Goal: Task Accomplishment & Management: Manage account settings

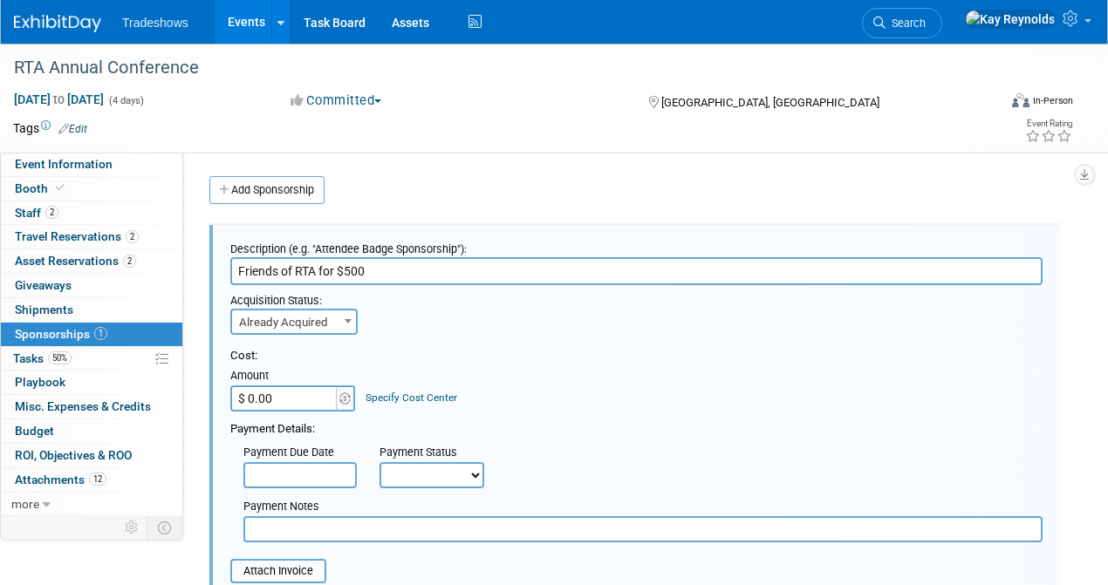
select select "2"
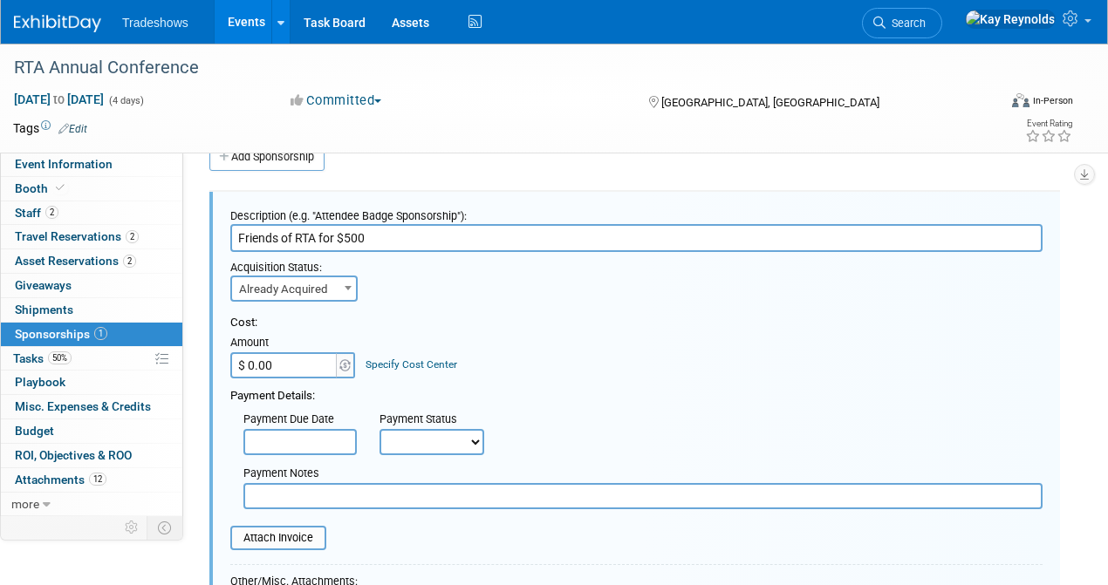
scroll to position [141, 0]
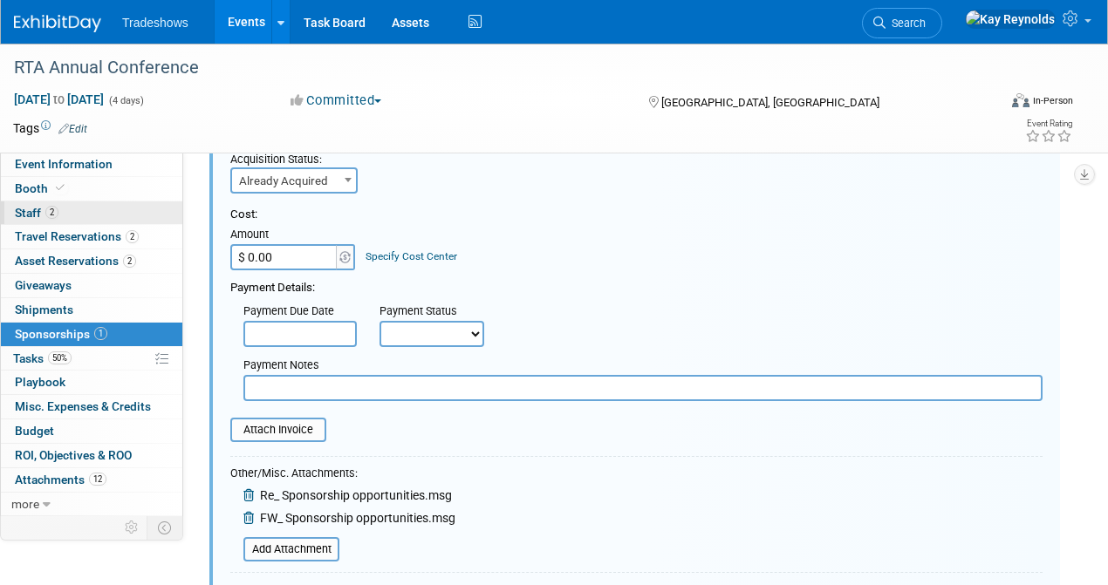
click at [59, 212] on link "2 Staff 2" at bounding box center [91, 214] width 181 height 24
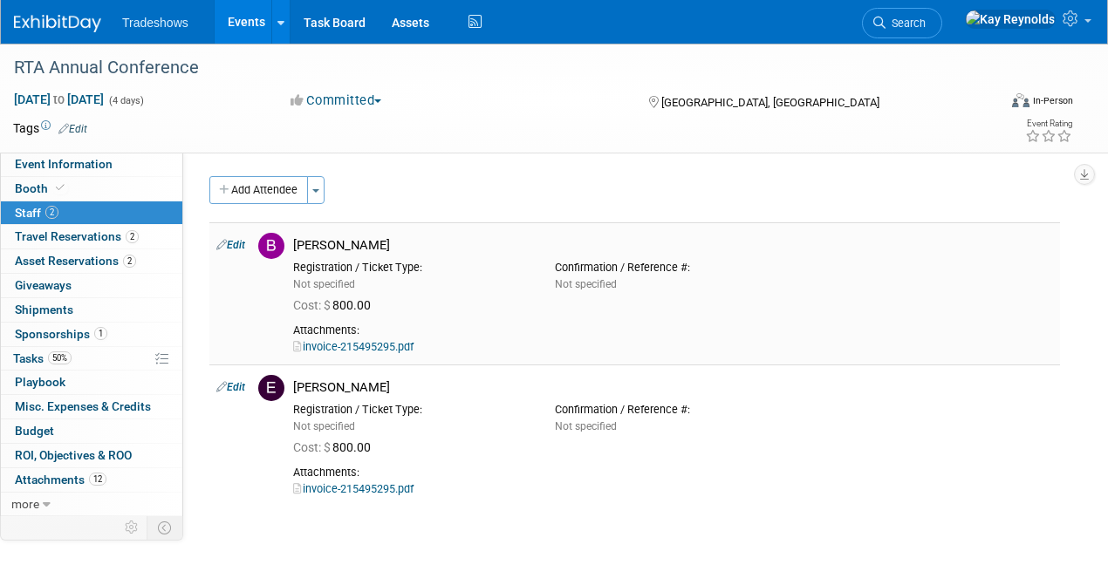
click at [337, 345] on link "invoice-215495295.pdf" at bounding box center [353, 346] width 120 height 13
click at [323, 345] on link "invoice-215495295.pdf" at bounding box center [353, 346] width 120 height 13
click at [233, 242] on link "Edit" at bounding box center [230, 245] width 29 height 12
select select "c5dc5e49-41cb-4c44-8192-e1379fb0e229"
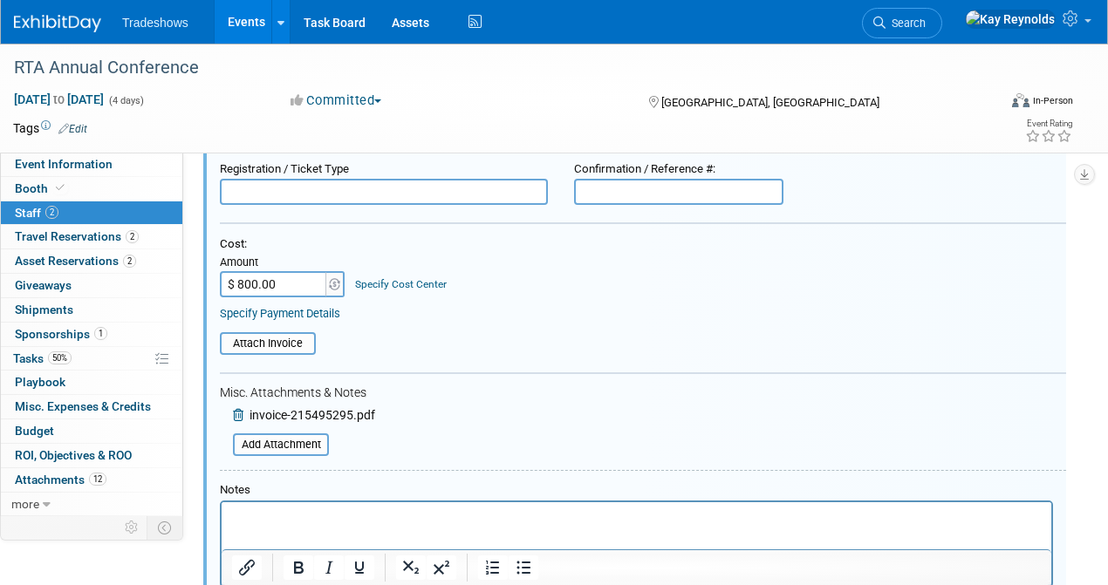
scroll to position [256, 0]
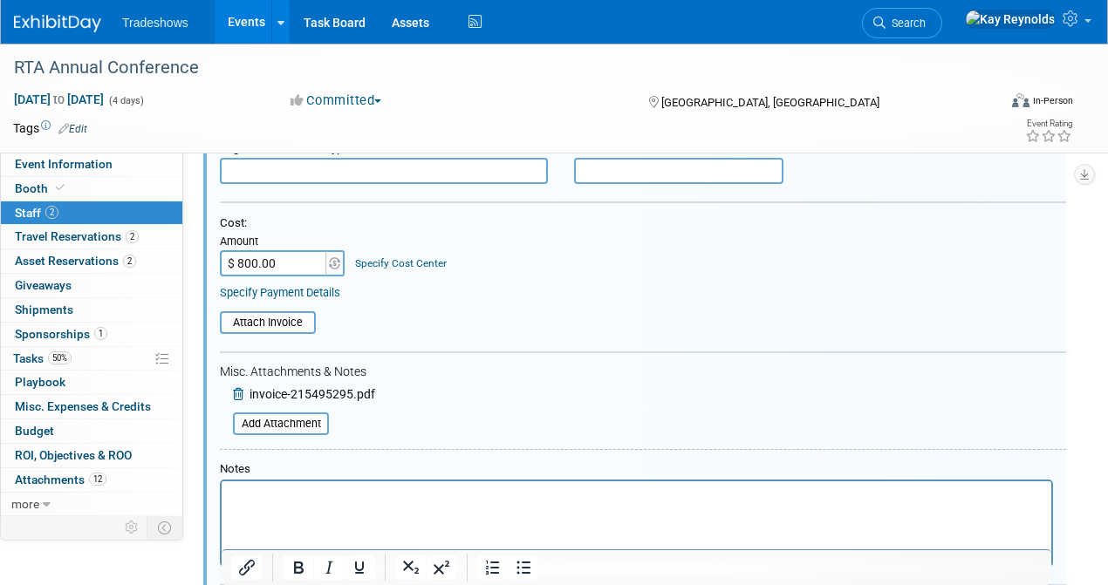
click at [231, 497] on body "Rich Text Area. Press ALT-0 for help." at bounding box center [636, 497] width 811 height 17
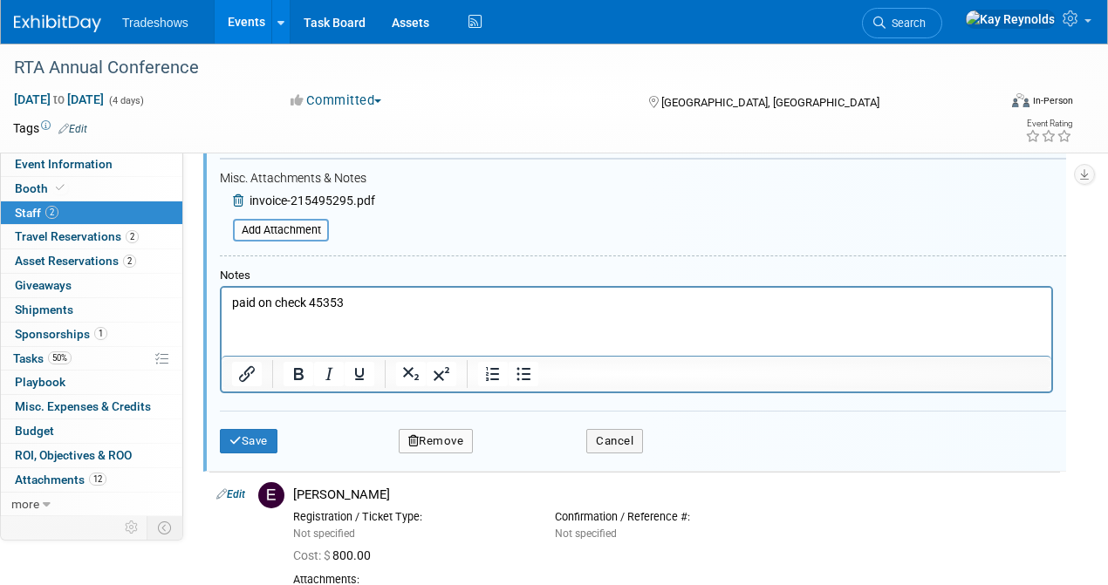
scroll to position [489, 0]
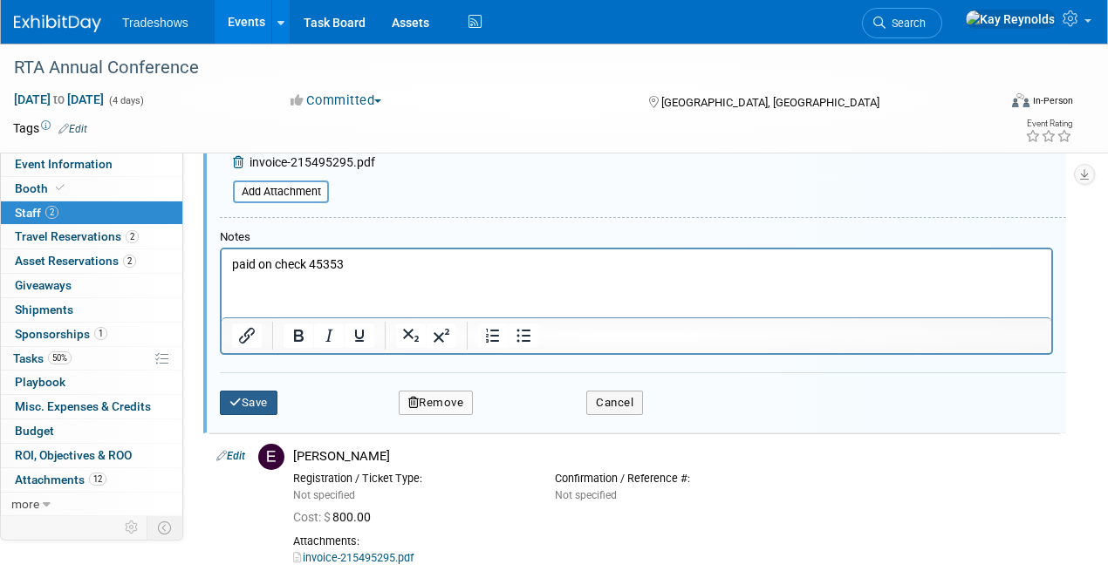
click at [250, 400] on button "Save" at bounding box center [249, 403] width 58 height 24
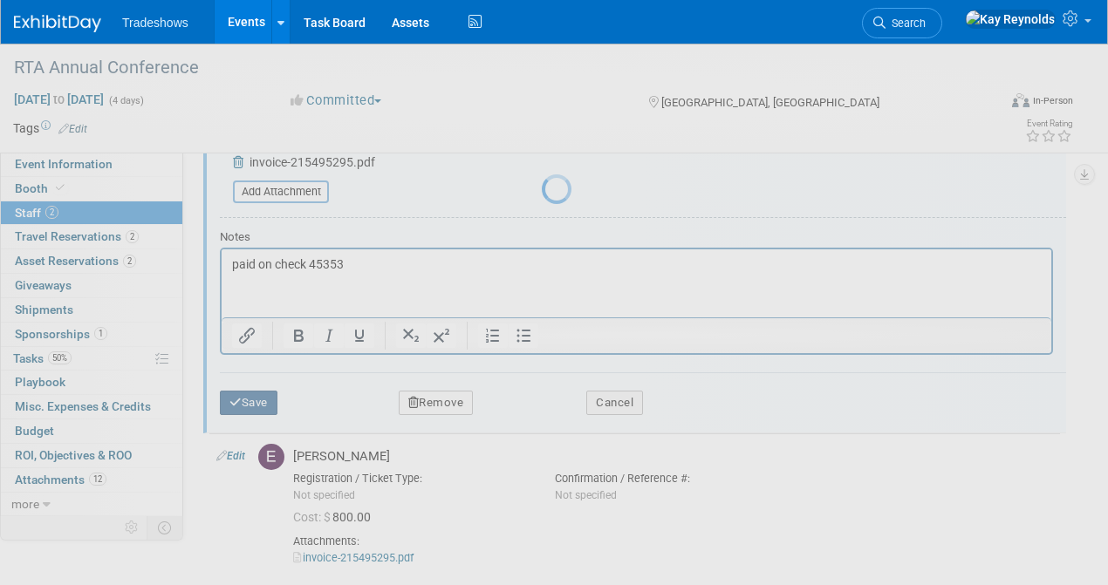
scroll to position [154, 0]
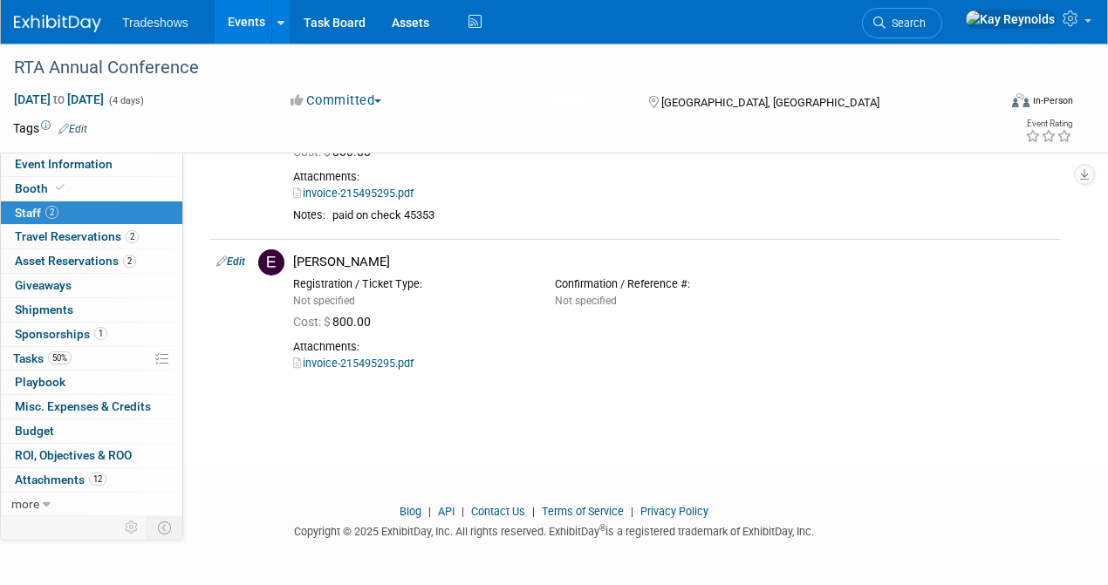
click at [232, 258] on link "Edit" at bounding box center [230, 262] width 29 height 12
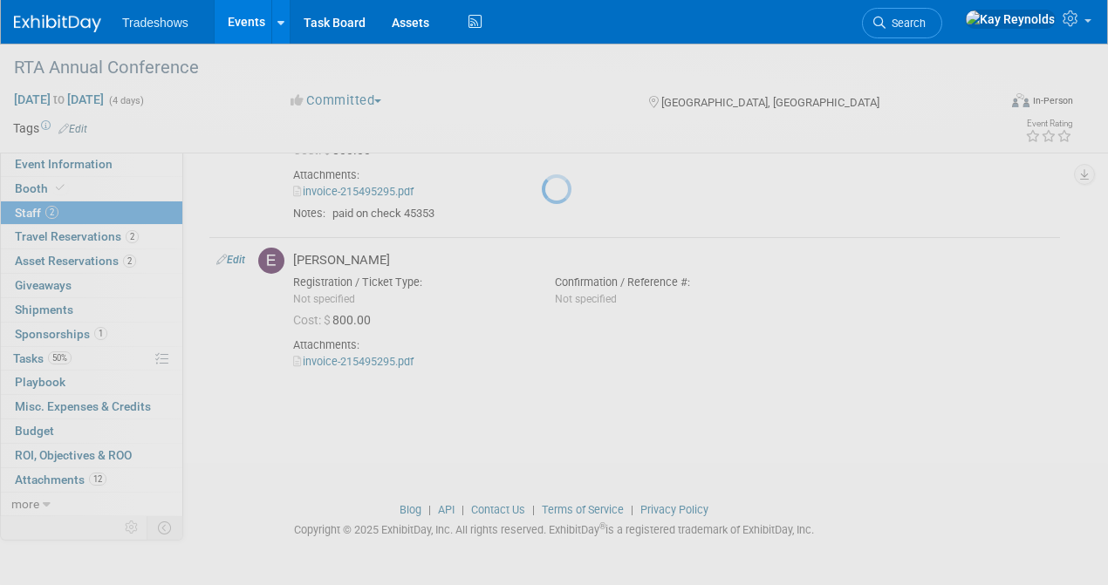
select select "e9ee71d2-653a-4e58-9493-98cc71298d84"
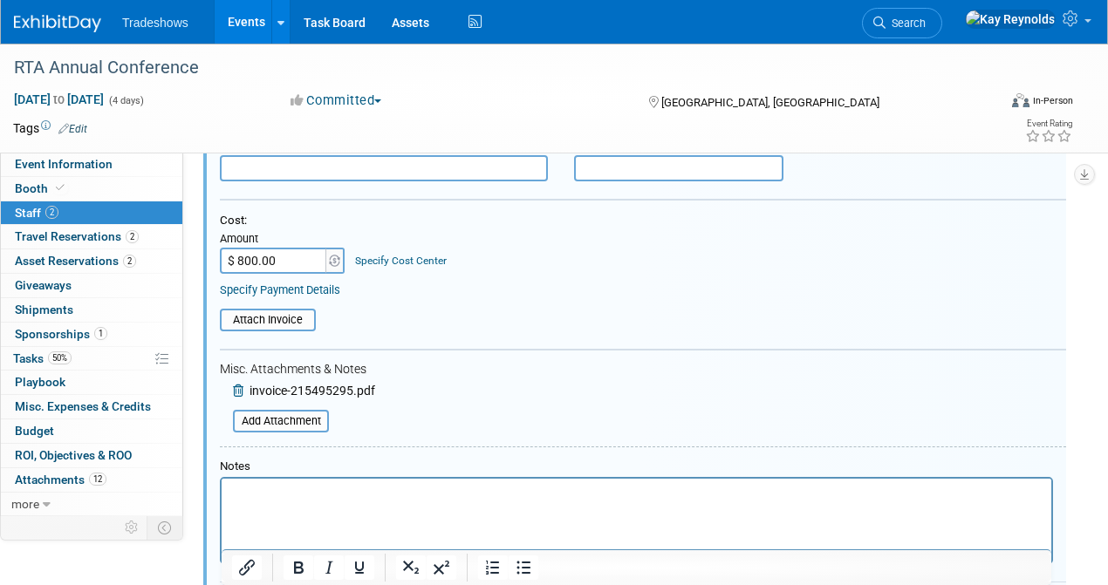
scroll to position [543, 0]
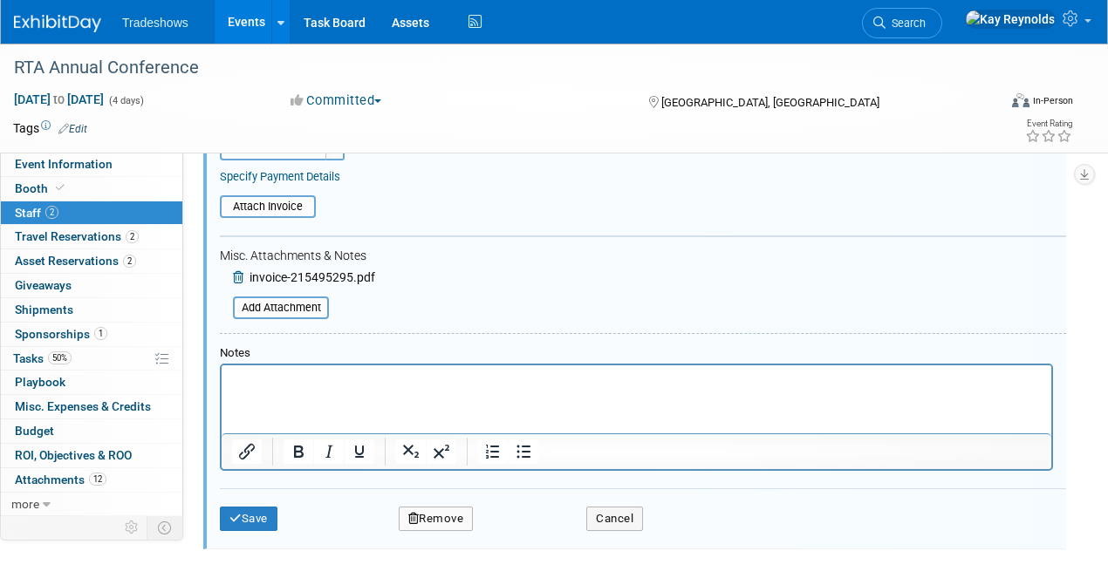
click at [242, 381] on p "Rich Text Area. Press ALT-0 for help." at bounding box center [637, 381] width 810 height 17
click at [246, 515] on button "Save" at bounding box center [249, 519] width 58 height 24
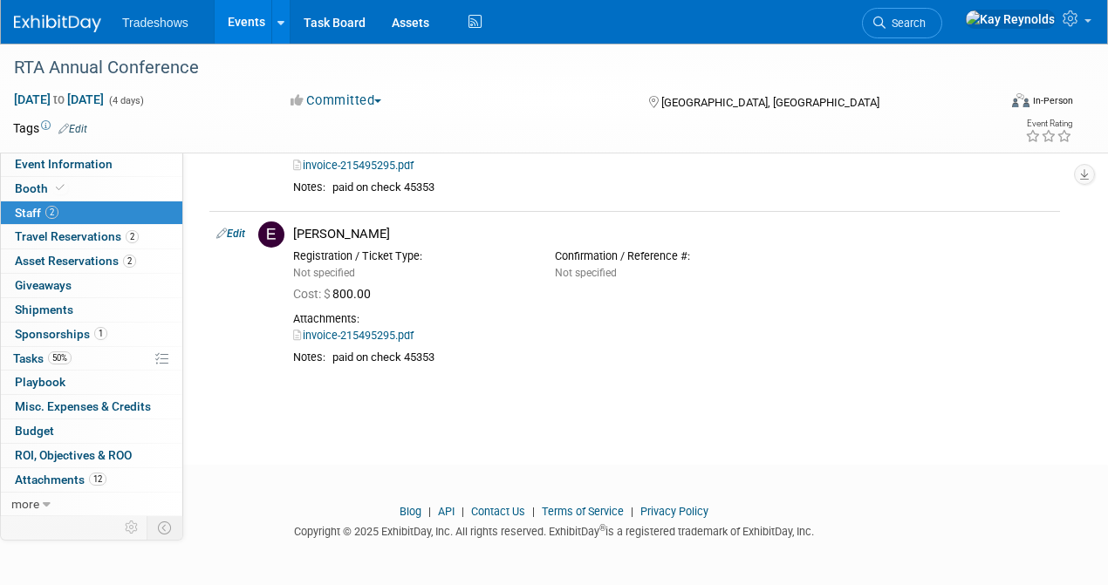
click at [110, 209] on link "2 Staff 2" at bounding box center [91, 214] width 181 height 24
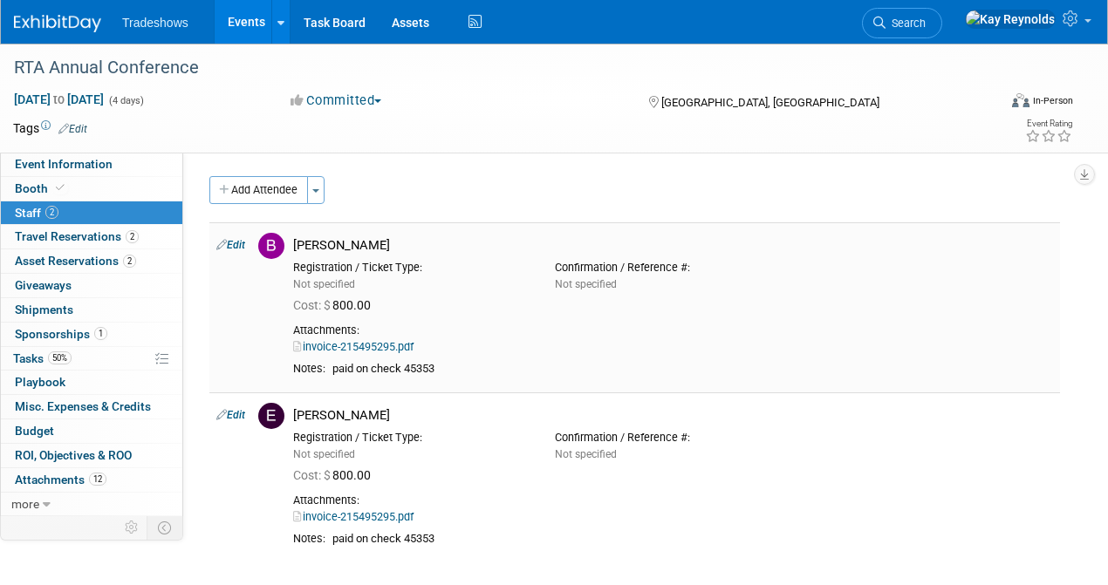
click at [239, 243] on link "Edit" at bounding box center [230, 245] width 29 height 12
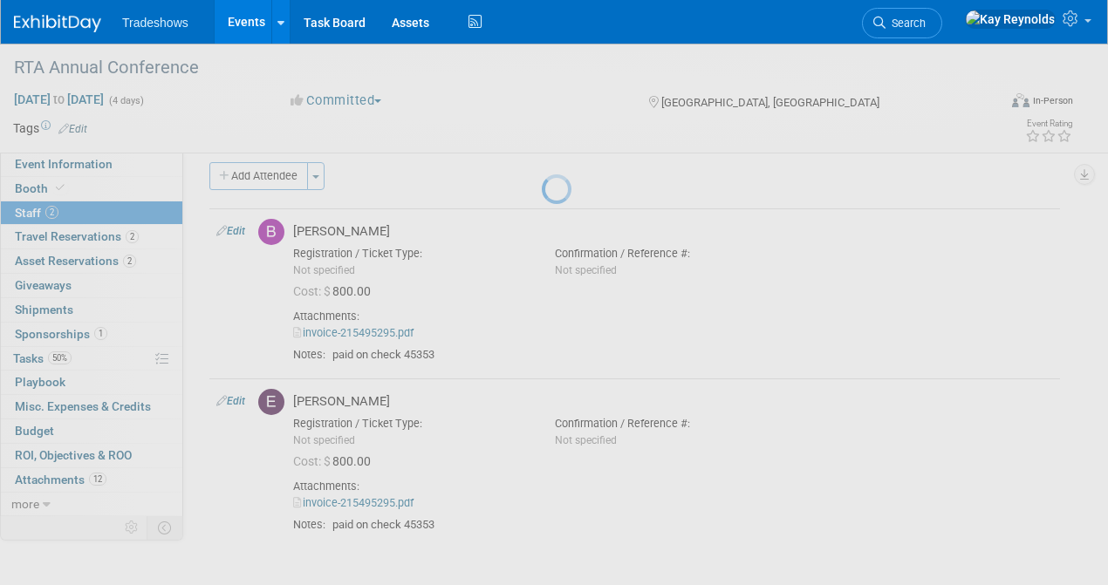
select select "c5dc5e49-41cb-4c44-8192-e1379fb0e229"
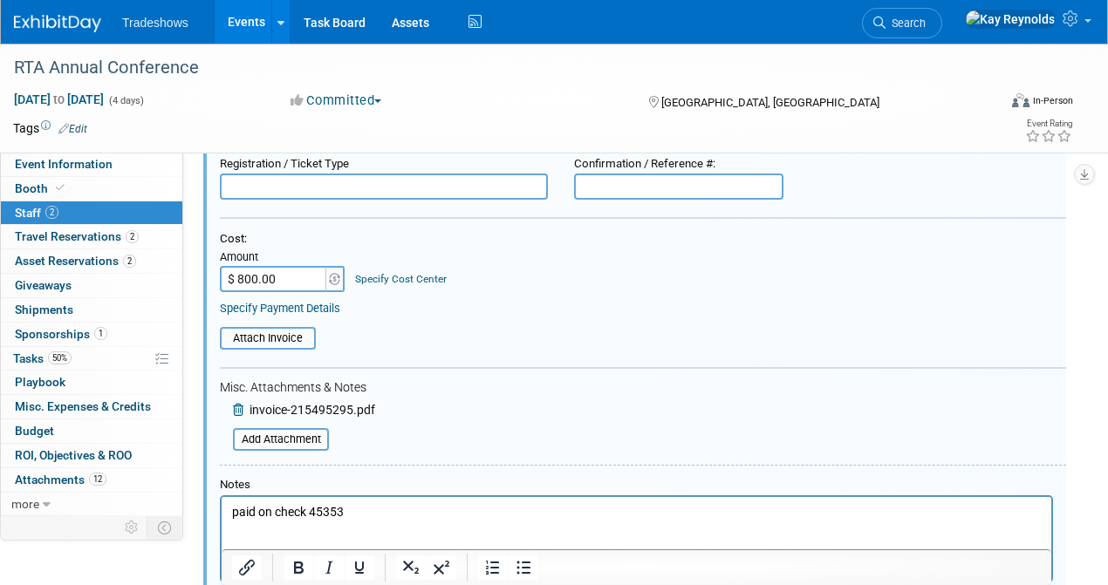
scroll to position [256, 0]
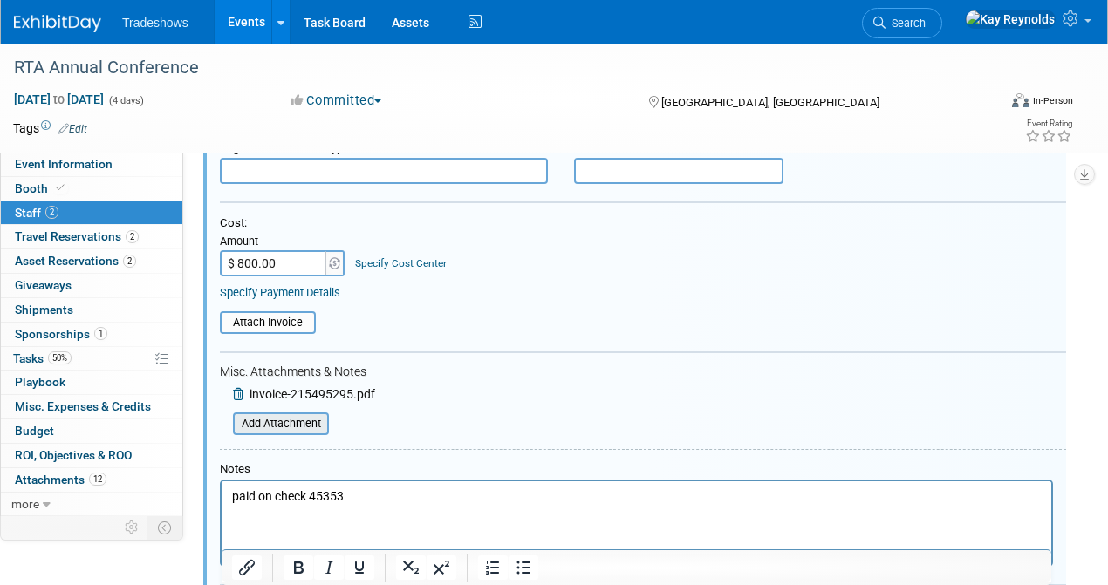
click at [284, 421] on input "file" at bounding box center [224, 423] width 208 height 19
click at [267, 427] on input "file" at bounding box center [224, 423] width 208 height 19
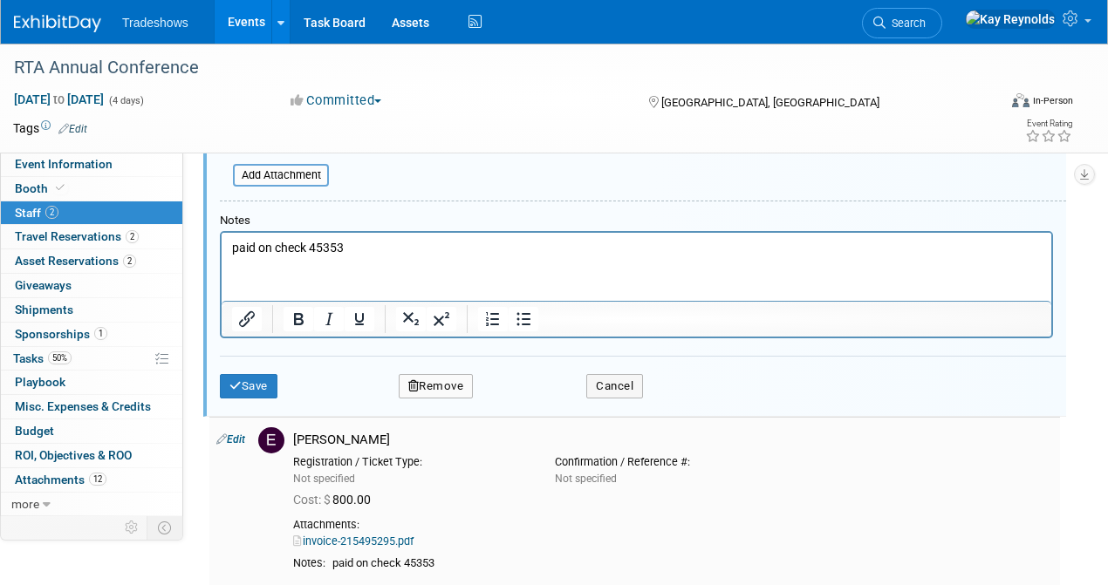
scroll to position [547, 0]
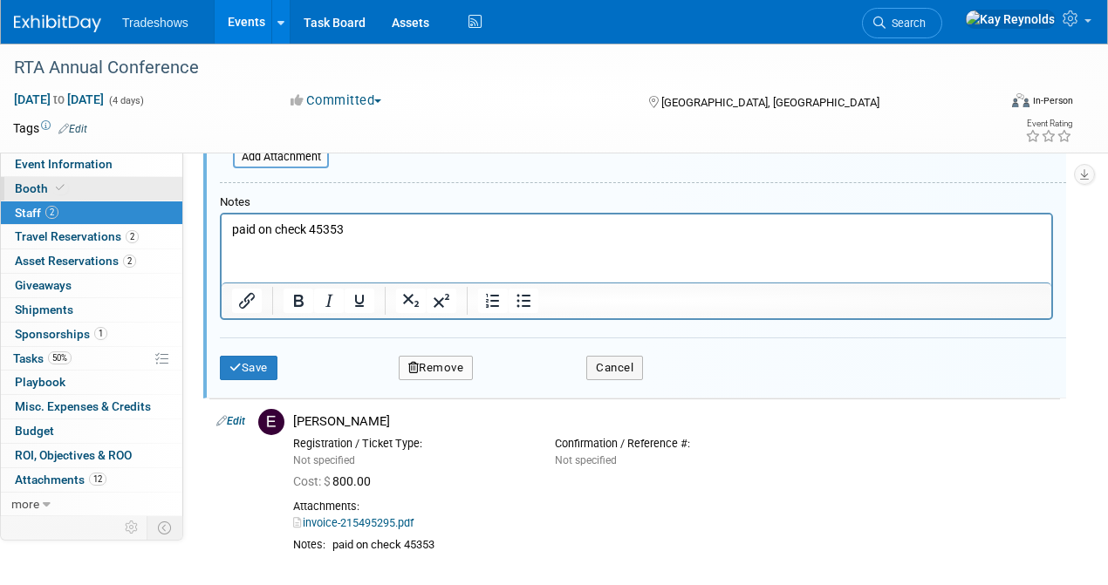
click at [81, 189] on link "Booth" at bounding box center [91, 189] width 181 height 24
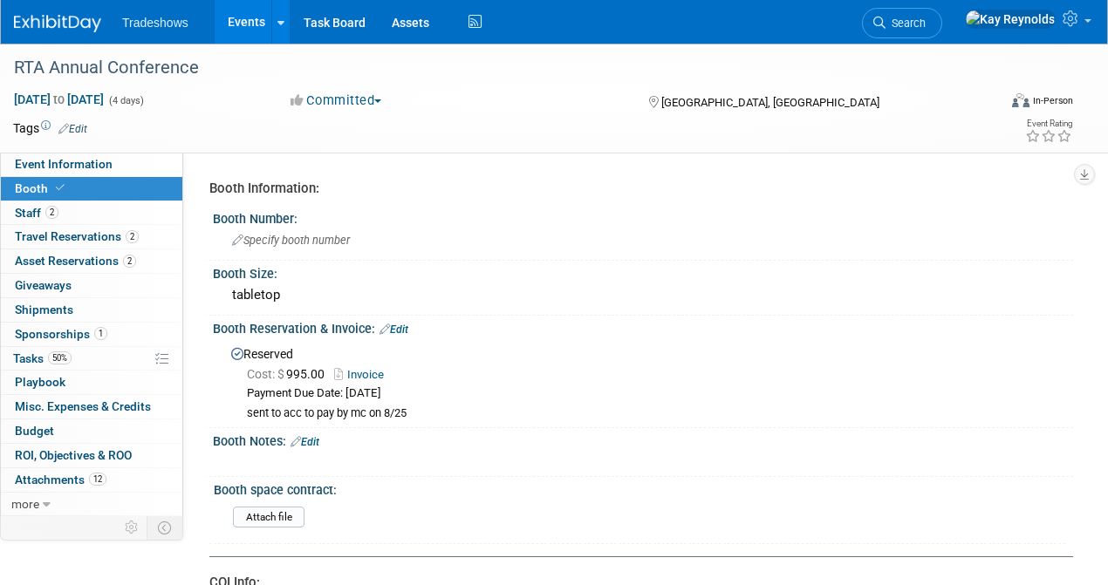
scroll to position [58, 0]
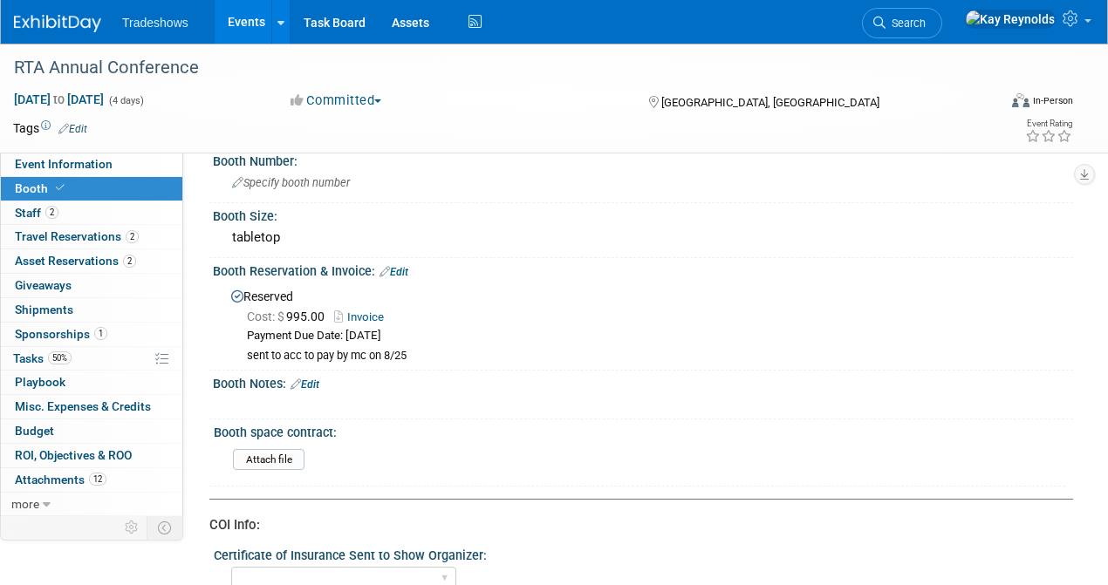
click at [403, 270] on link "Edit" at bounding box center [393, 272] width 29 height 12
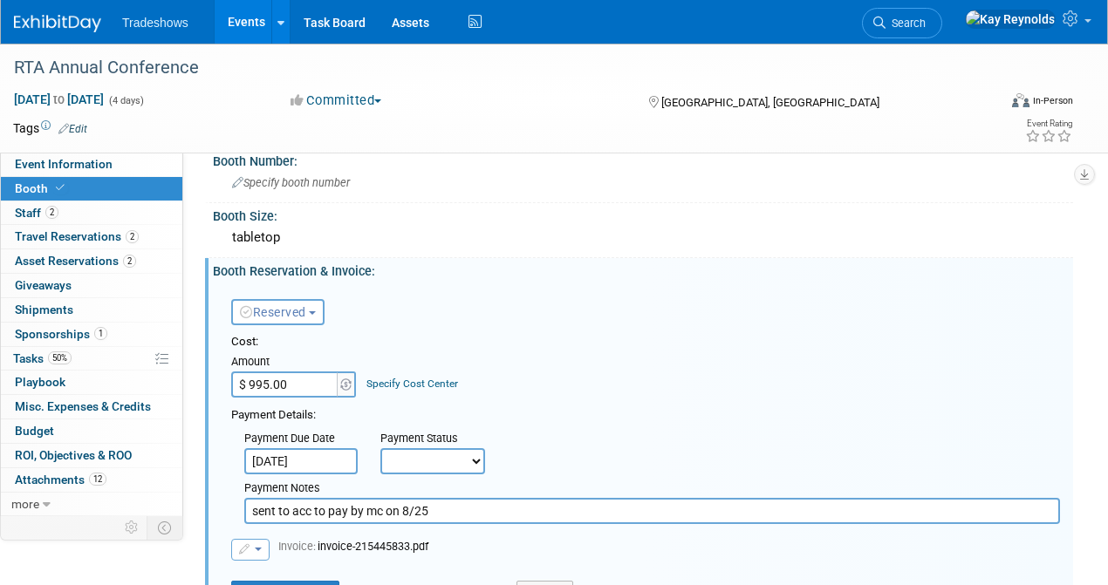
click at [446, 503] on input "sent to acc to pay by mc on 8/25" at bounding box center [652, 511] width 816 height 26
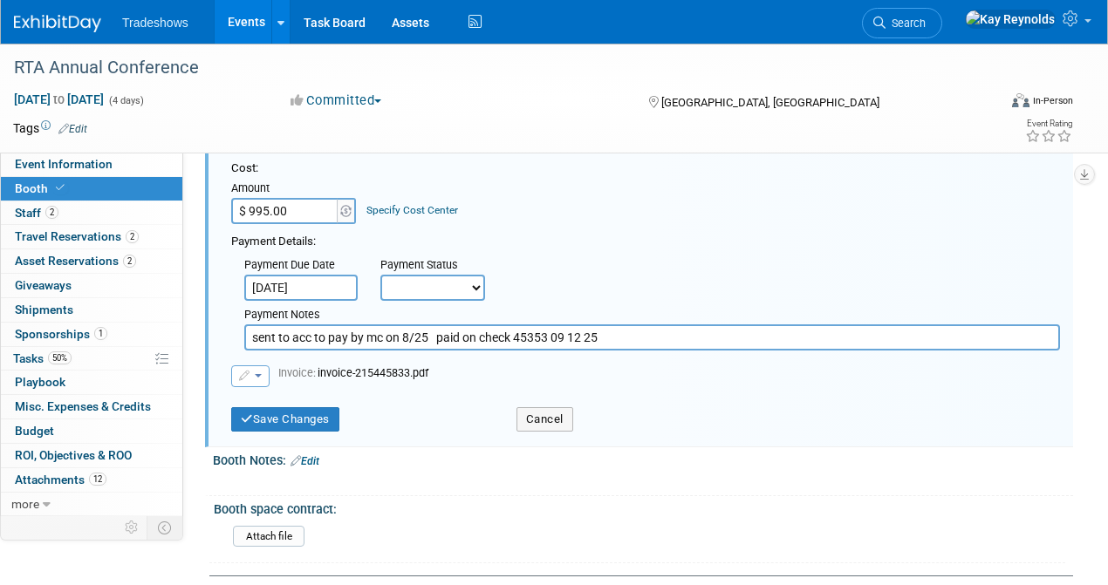
scroll to position [232, 0]
type input "sent to acc to pay by mc on 8/25 paid on check 45353 09 12 25"
click at [272, 409] on button "Save Changes" at bounding box center [285, 419] width 108 height 24
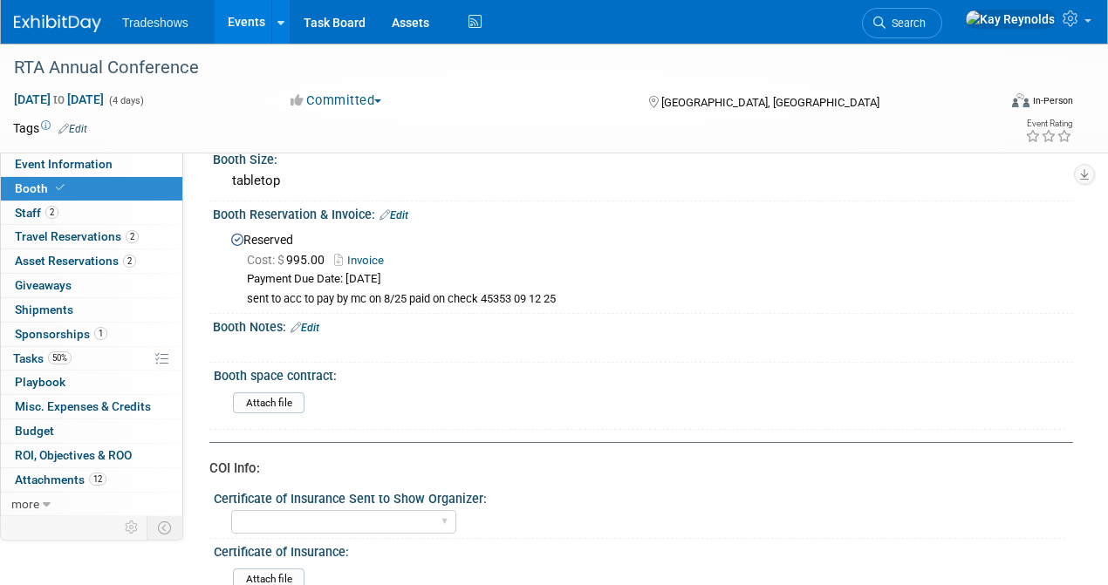
scroll to position [58, 0]
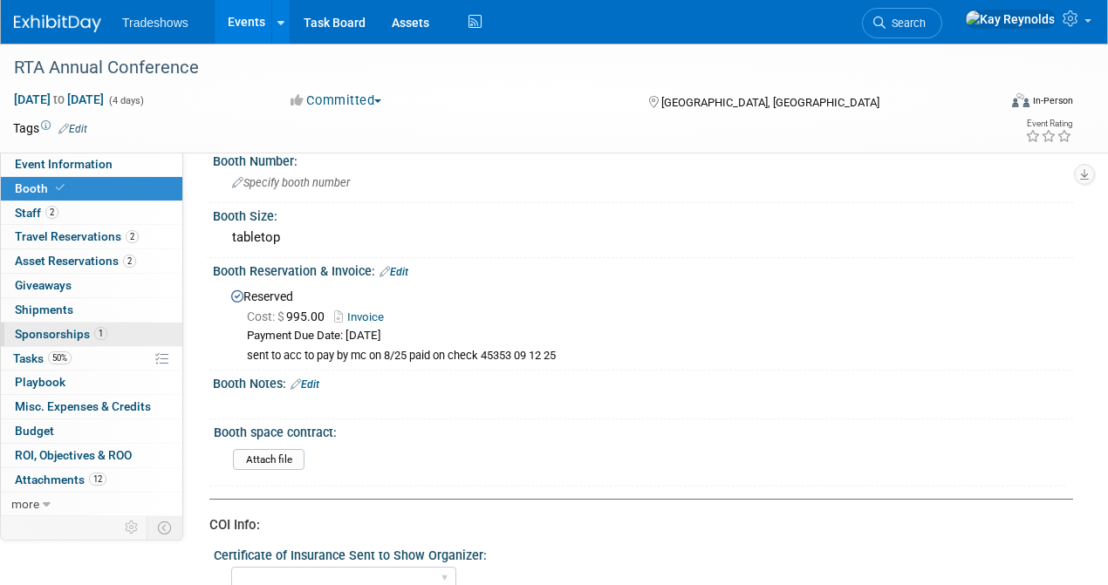
click at [65, 330] on span "Sponsorships 1" at bounding box center [61, 334] width 92 height 14
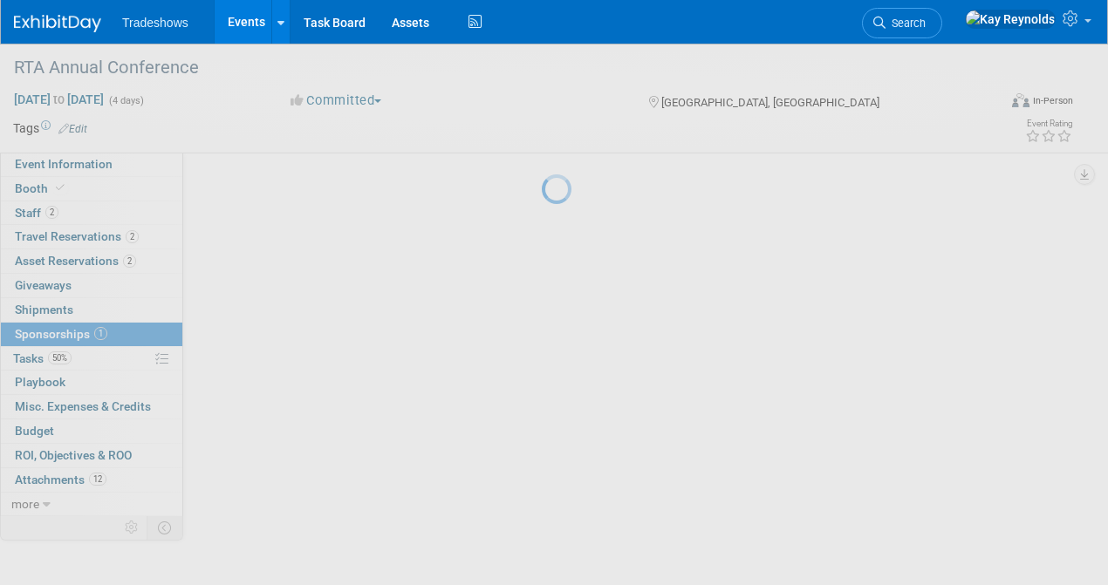
scroll to position [0, 0]
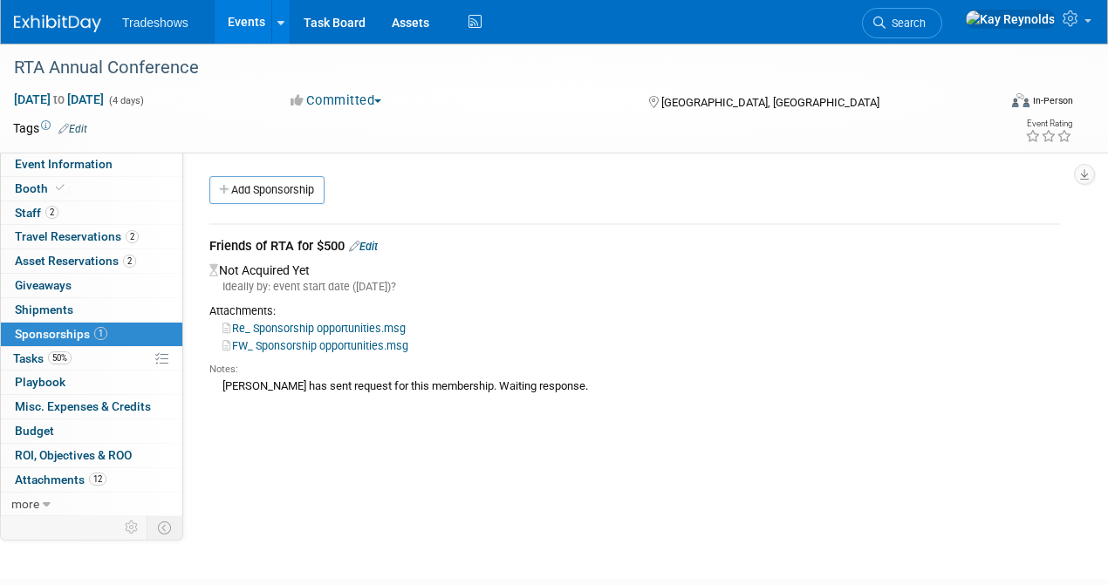
click at [372, 243] on link "Edit" at bounding box center [363, 246] width 29 height 13
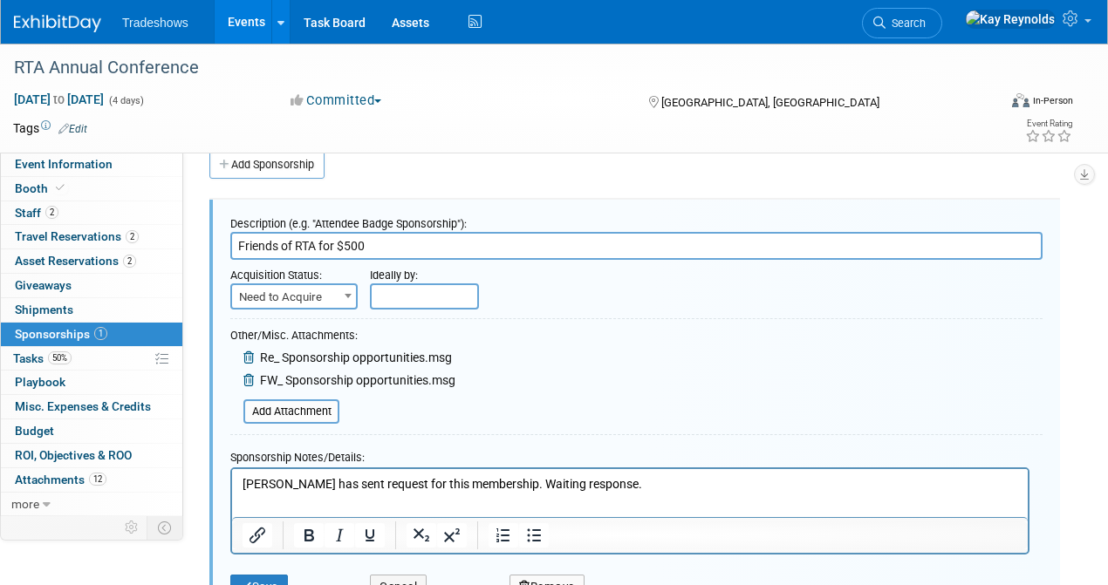
click at [307, 299] on span "Need to Acquire" at bounding box center [294, 297] width 124 height 24
select select "2"
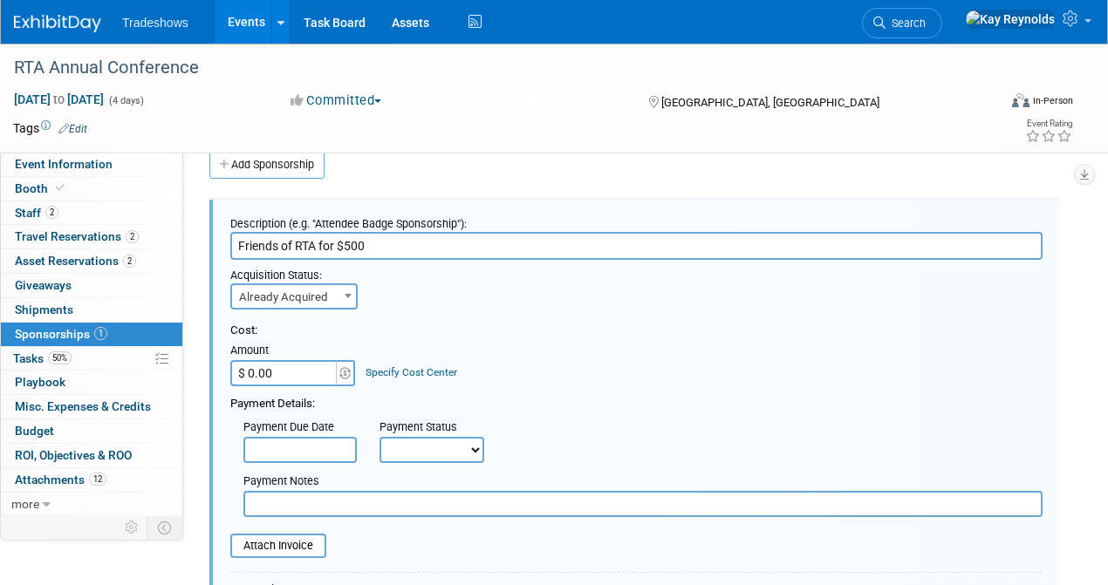
click at [318, 370] on input "$ 0.00" at bounding box center [284, 373] width 109 height 26
type input "$ 500.00"
click at [259, 456] on input "text" at bounding box center [299, 450] width 113 height 26
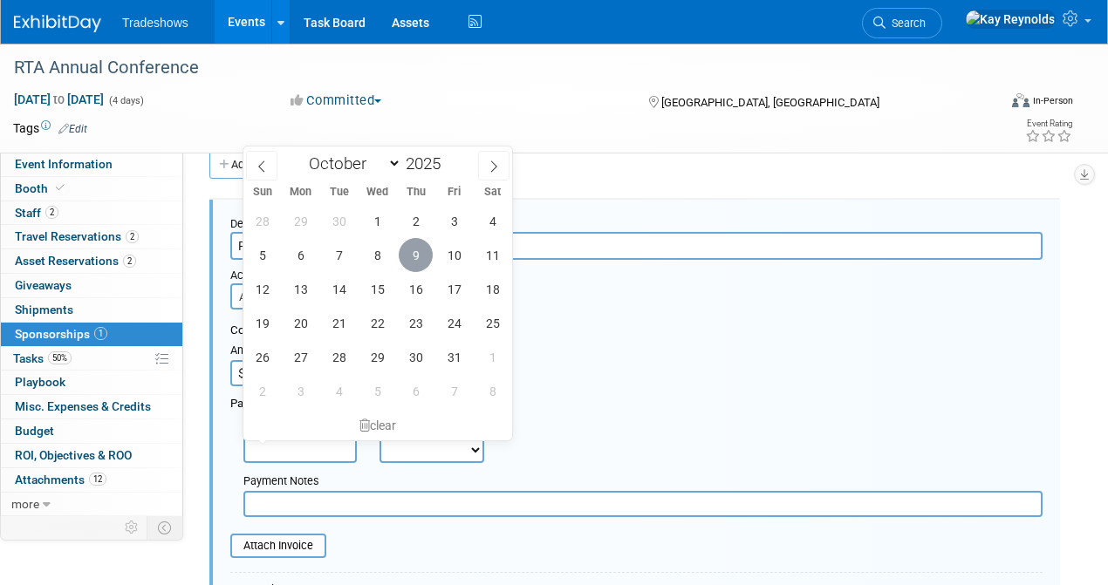
click at [418, 259] on span "9" at bounding box center [416, 255] width 34 height 34
type input "Oct 9, 2025"
click at [493, 165] on icon at bounding box center [494, 167] width 12 height 12
select select "10"
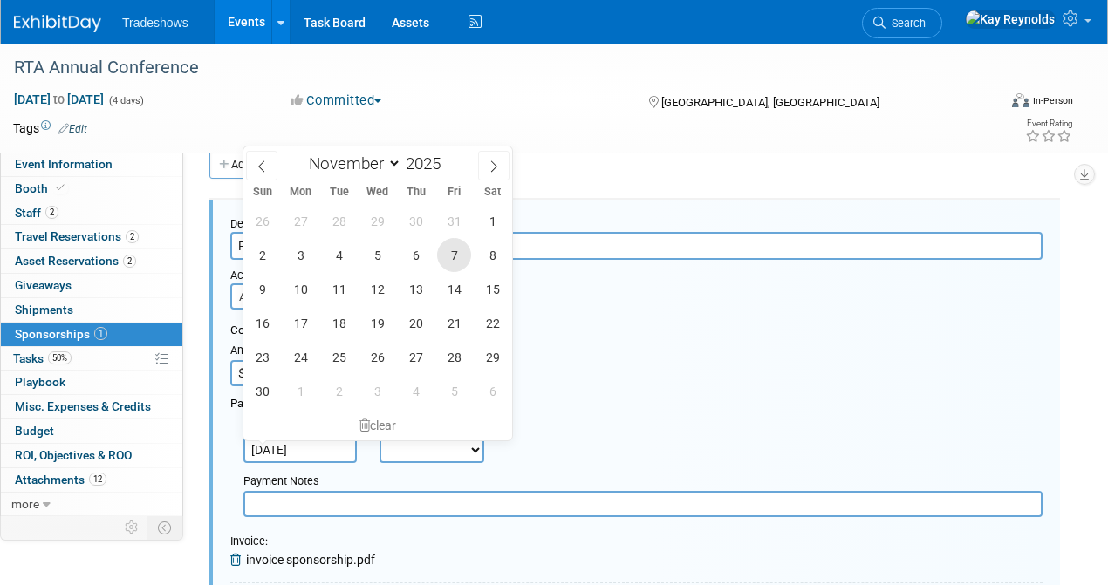
click at [452, 256] on span "7" at bounding box center [454, 255] width 34 height 34
type input "Nov 7, 2025"
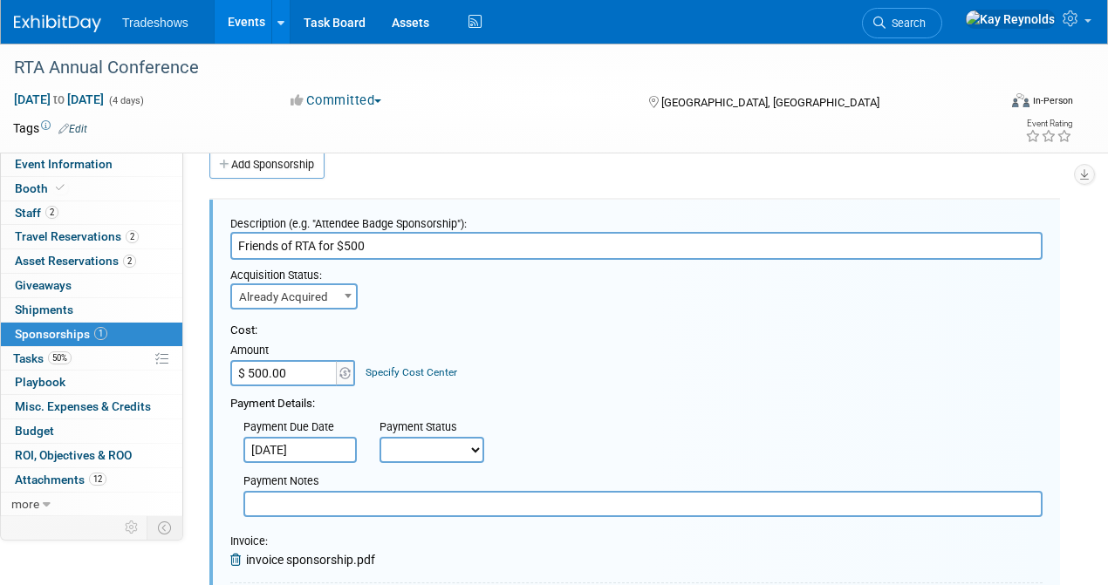
scroll to position [84, 0]
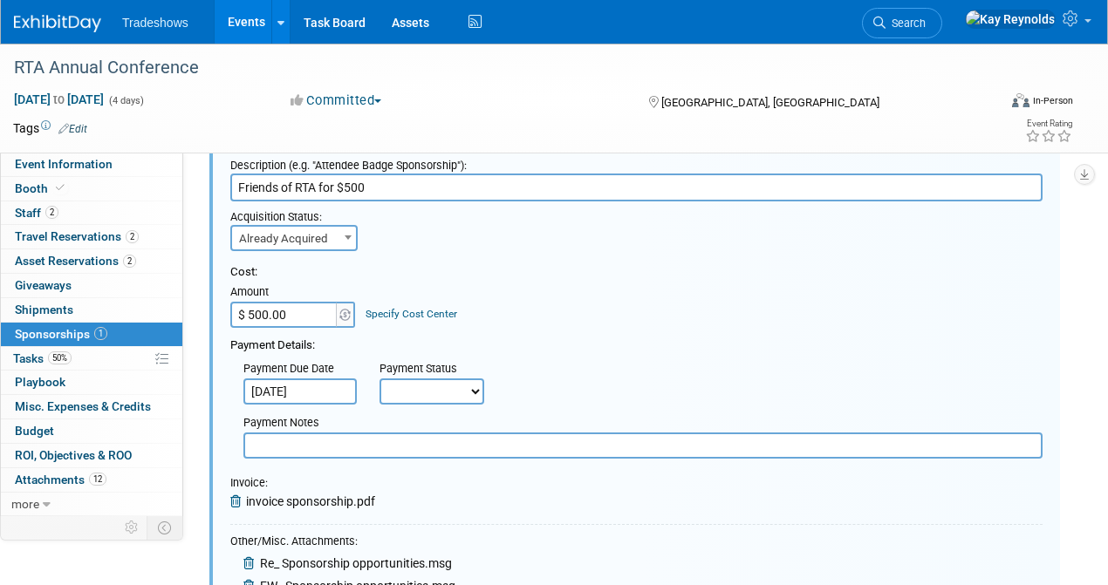
click at [397, 395] on select "Not Paid Yet Partially Paid Paid in Full" at bounding box center [431, 392] width 105 height 26
select select "3"
click at [379, 379] on select "Not Paid Yet Partially Paid Paid in Full" at bounding box center [431, 392] width 105 height 26
click at [32, 352] on span "Tasks 50%" at bounding box center [42, 359] width 58 height 14
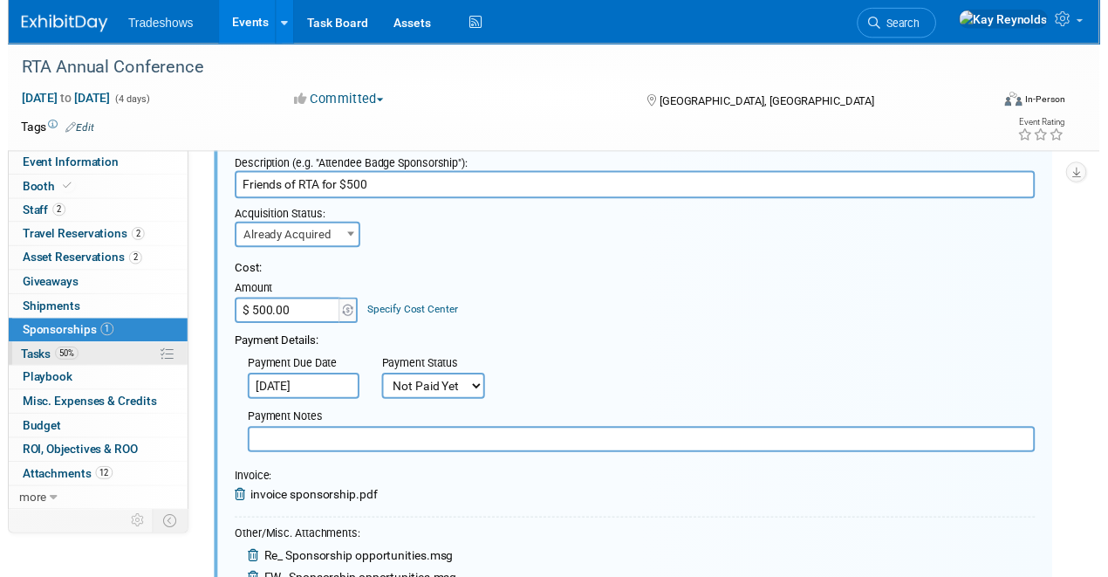
scroll to position [0, 0]
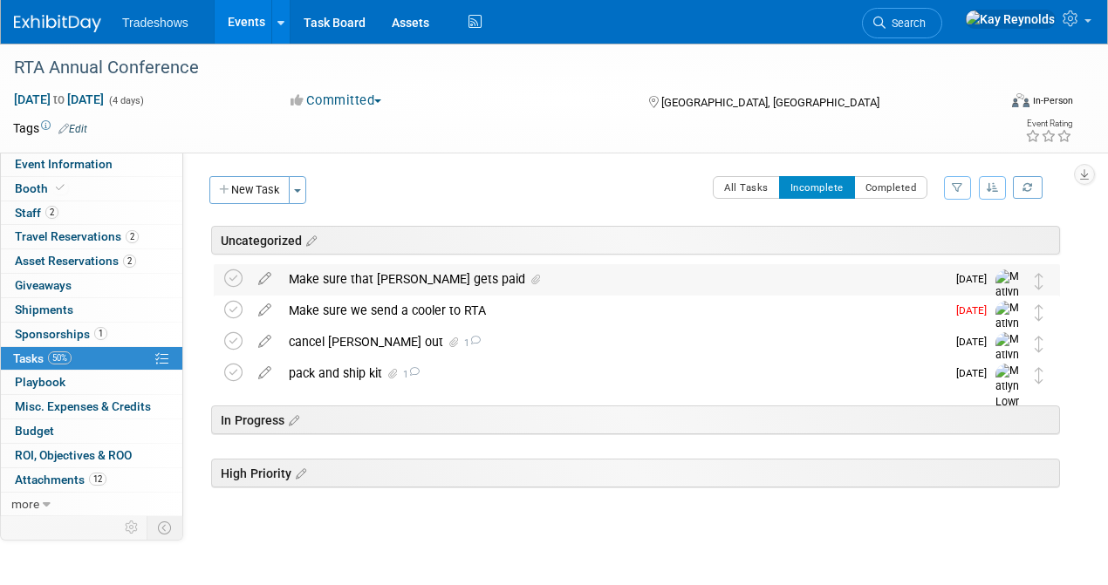
click at [304, 284] on div "Make sure that [PERSON_NAME] gets paid" at bounding box center [613, 279] width 666 height 30
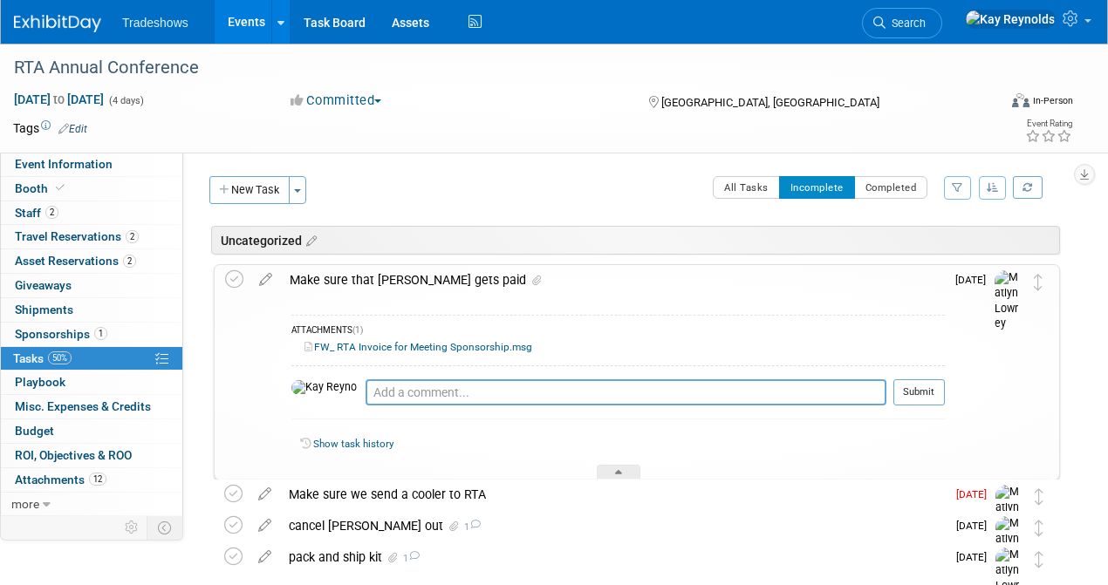
click at [304, 284] on div "Make sure that [PERSON_NAME] gets paid" at bounding box center [613, 280] width 664 height 30
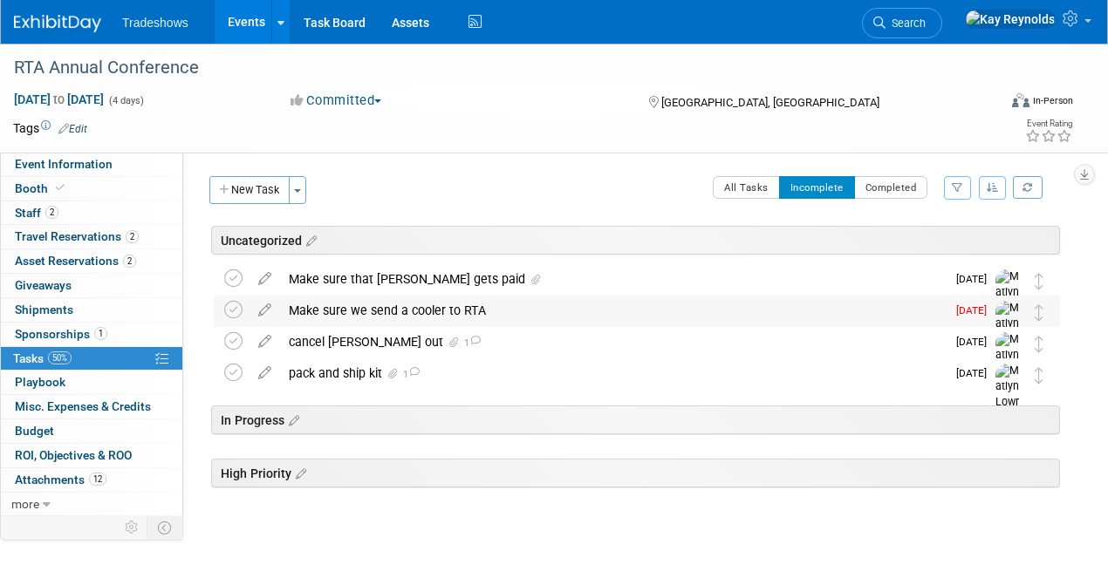
click at [359, 311] on div "Make sure we send a cooler to RTA" at bounding box center [613, 311] width 666 height 30
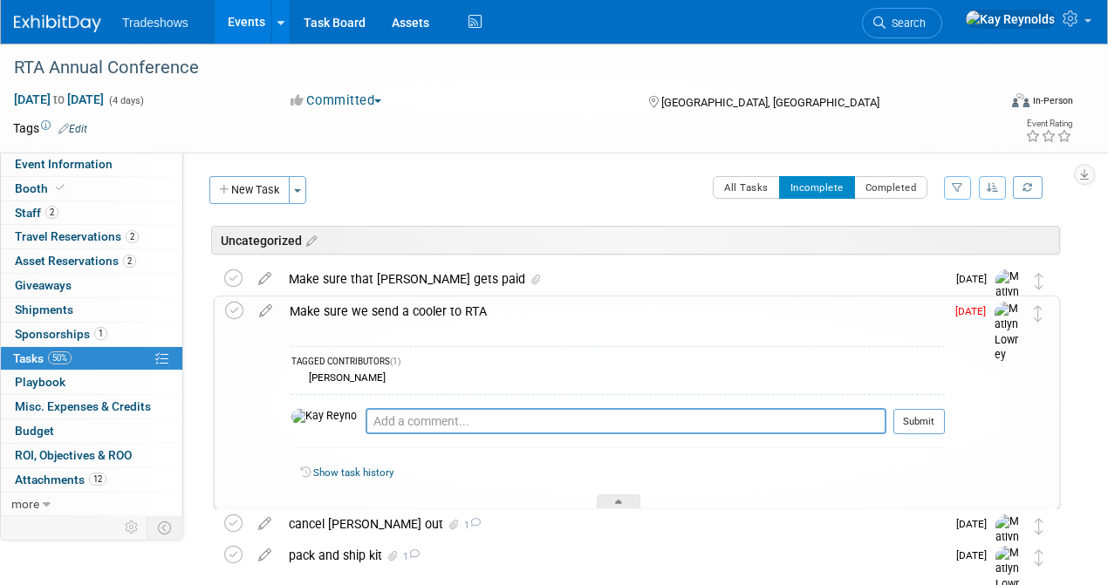
click at [974, 311] on span "Oct 9" at bounding box center [974, 311] width 39 height 12
click at [258, 311] on icon at bounding box center [265, 308] width 31 height 22
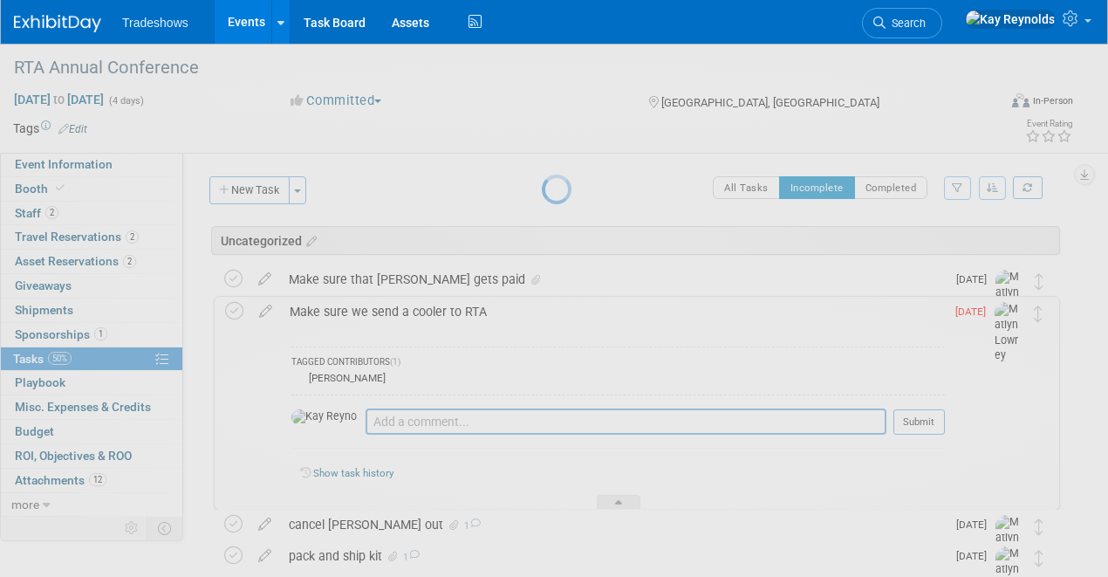
select select "9"
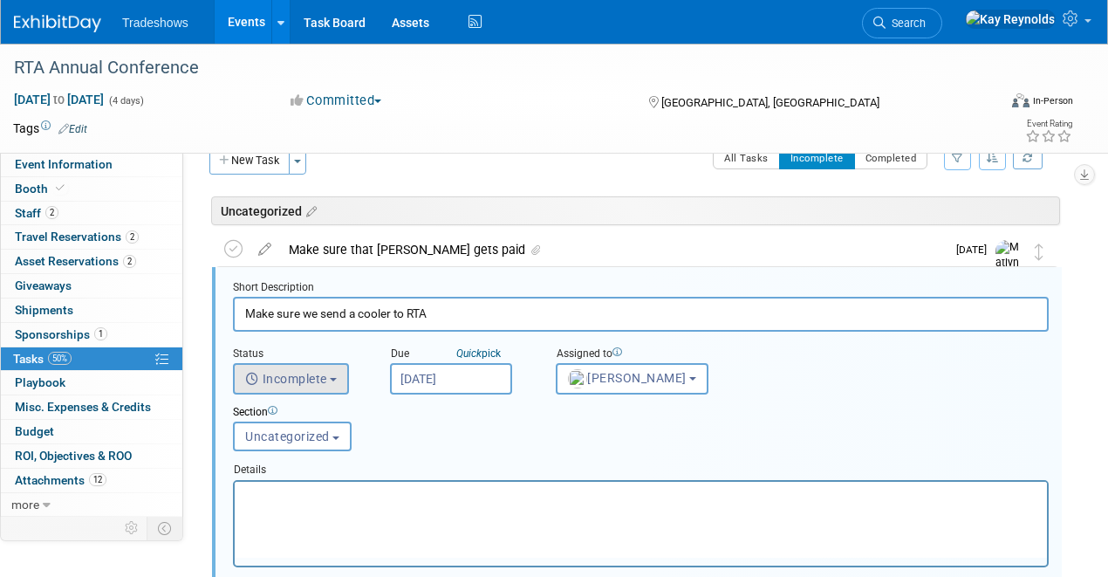
scroll to position [39, 0]
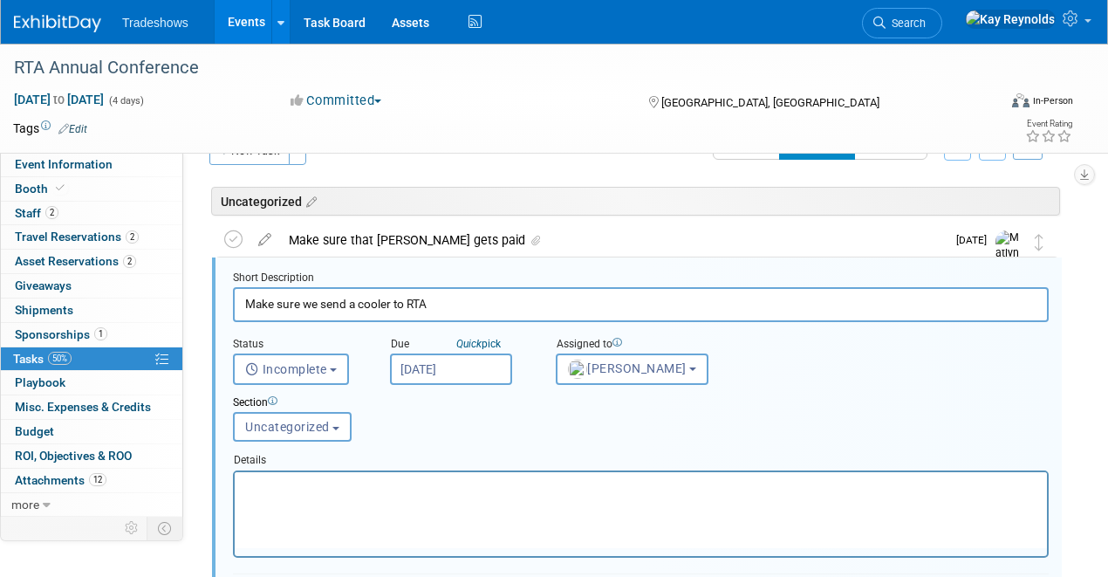
click at [456, 373] on input "Oct 9, 2025" at bounding box center [451, 368] width 122 height 31
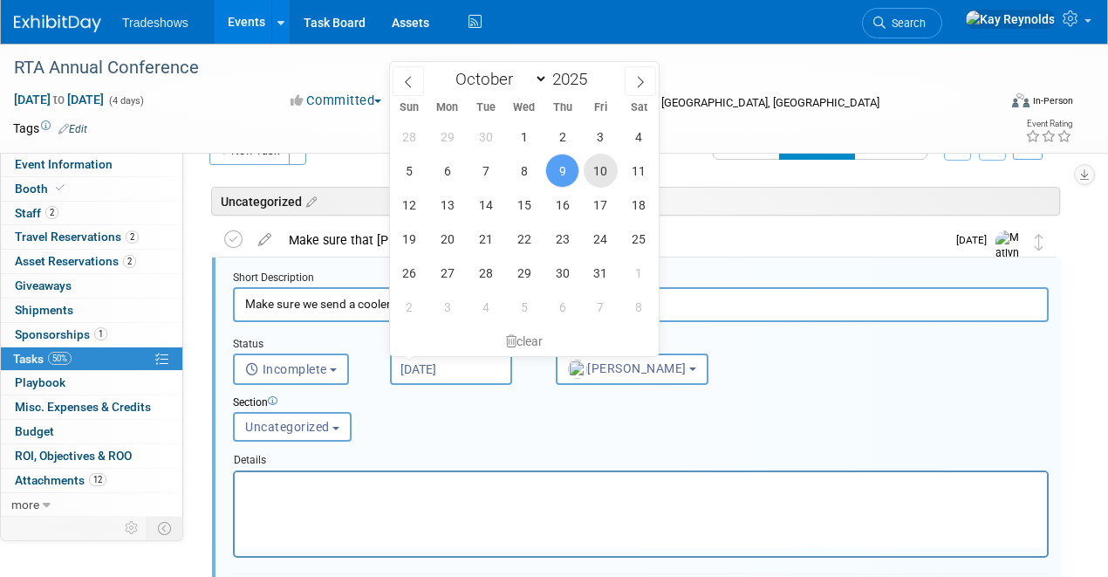
click at [598, 174] on span "10" at bounding box center [601, 171] width 34 height 34
type input "Oct 10, 2025"
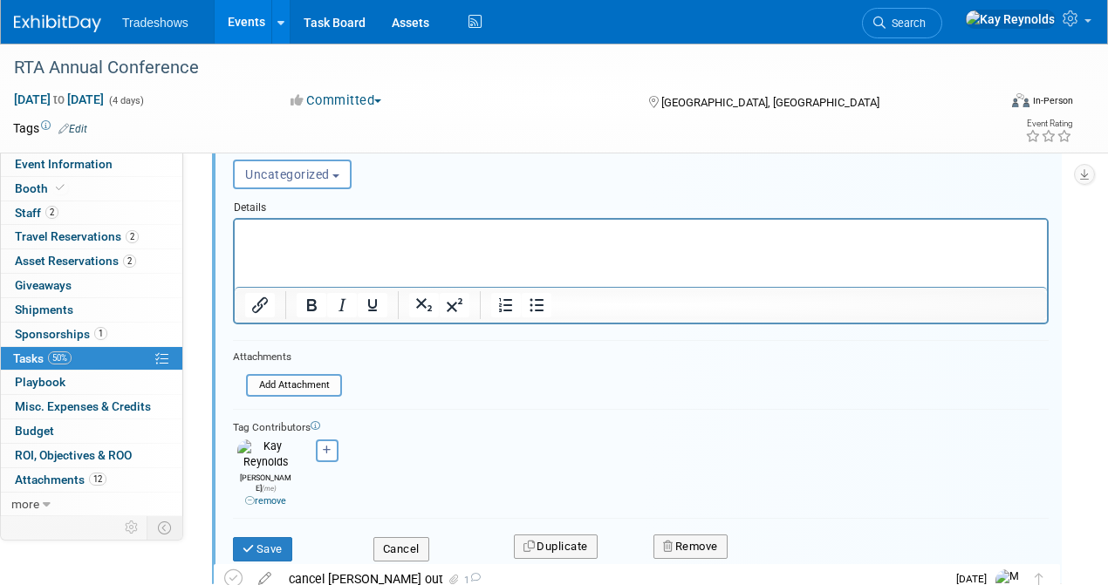
scroll to position [388, 0]
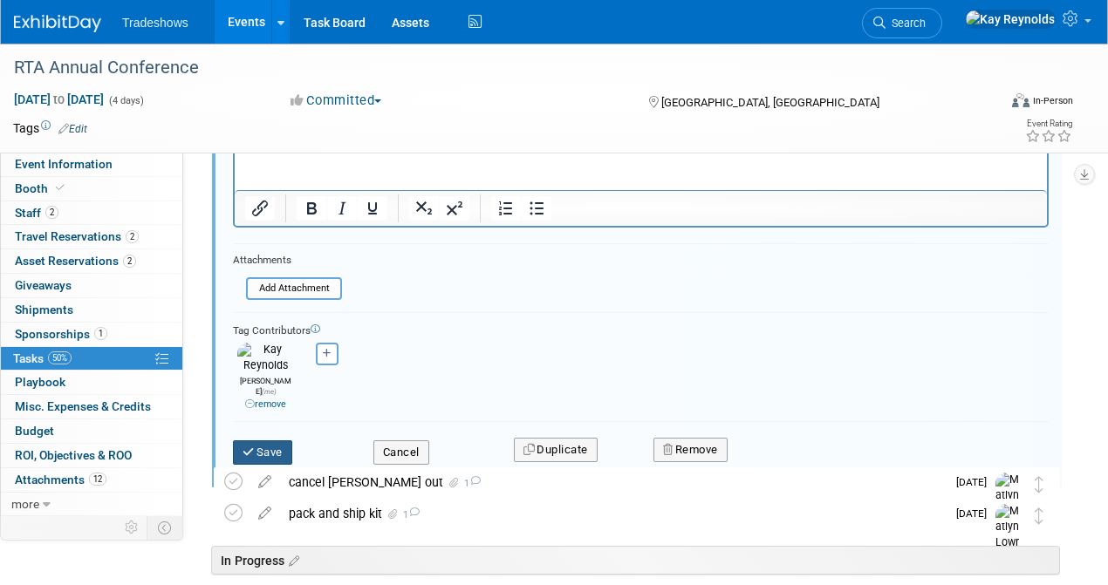
click at [270, 441] on button "Save" at bounding box center [262, 453] width 59 height 24
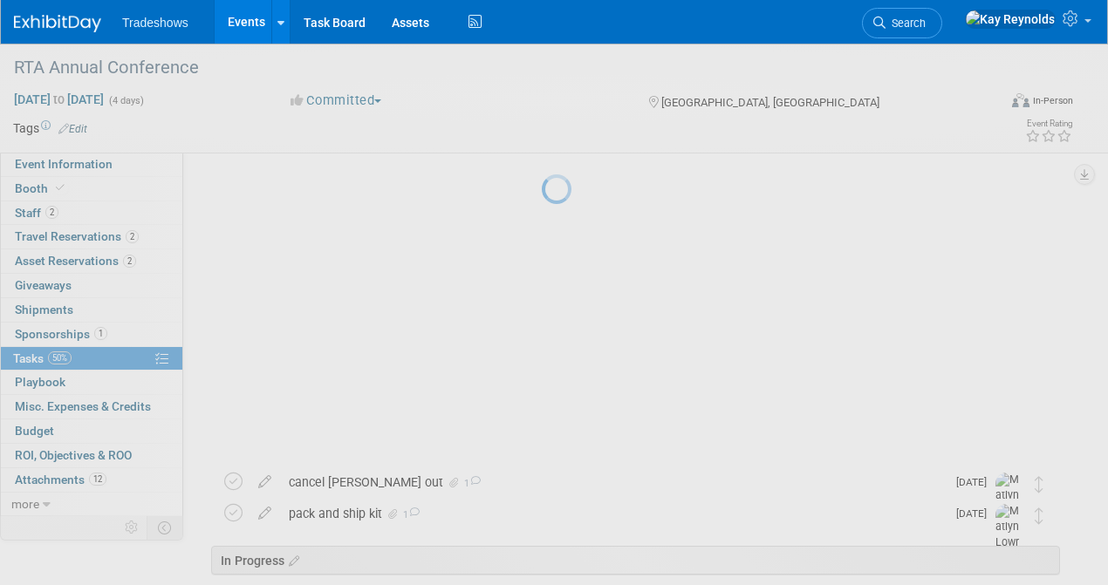
scroll to position [199, 0]
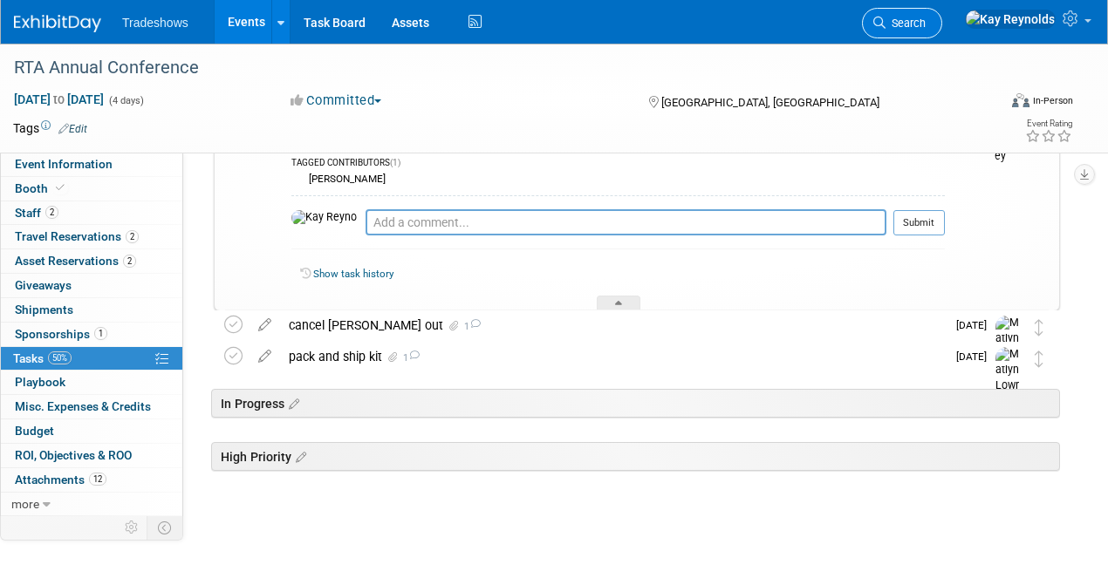
click at [942, 14] on link "Search" at bounding box center [902, 23] width 80 height 31
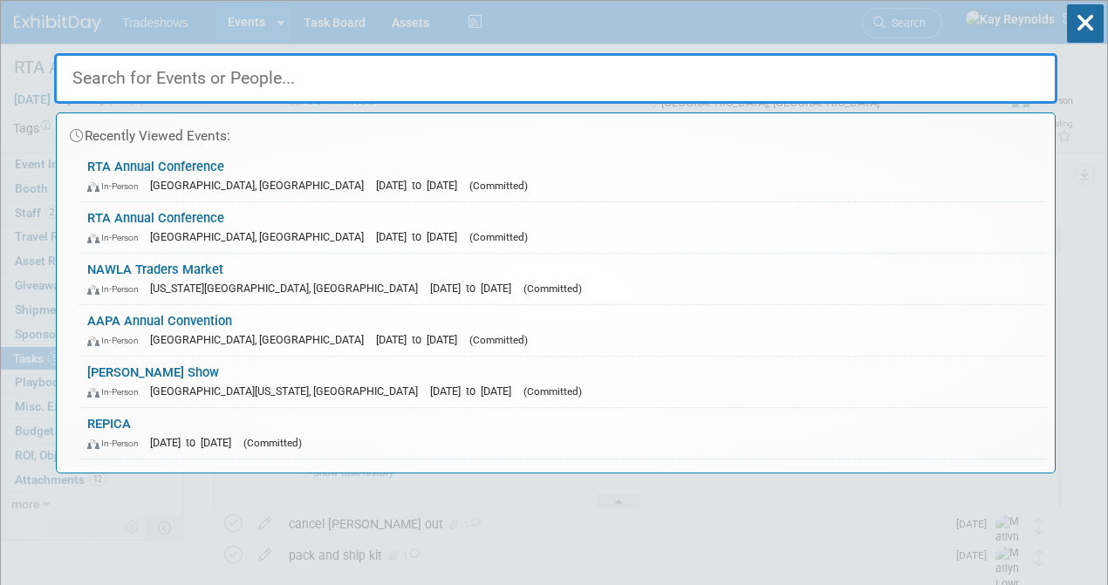
click at [233, 83] on input "text" at bounding box center [555, 78] width 1003 height 51
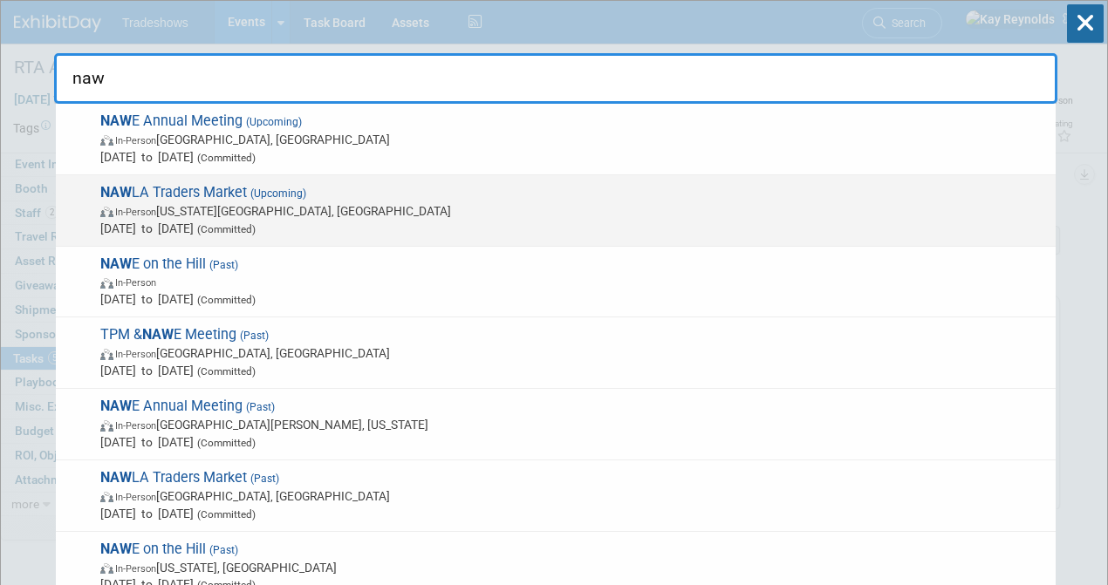
type input "naw"
click at [108, 192] on strong "NAW" at bounding box center [115, 192] width 31 height 17
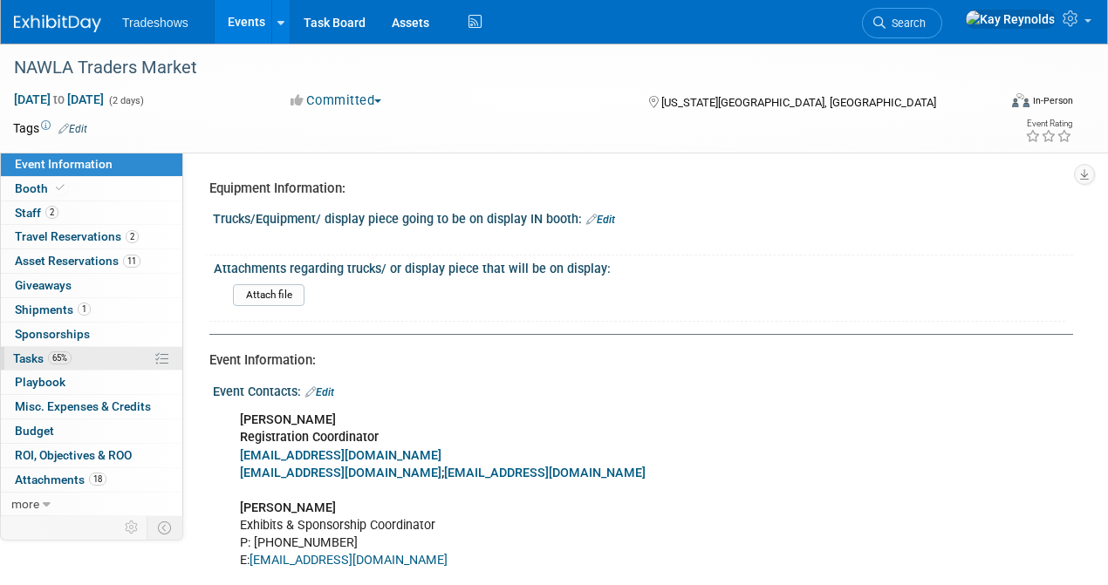
click at [79, 356] on link "65% Tasks 65%" at bounding box center [91, 359] width 181 height 24
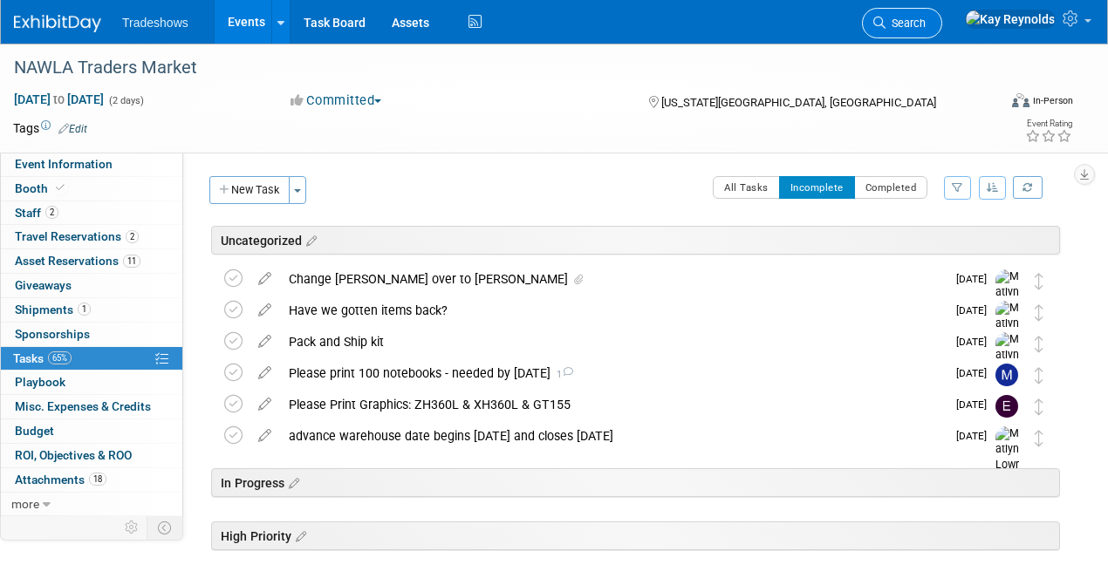
click at [885, 21] on icon at bounding box center [879, 23] width 12 height 12
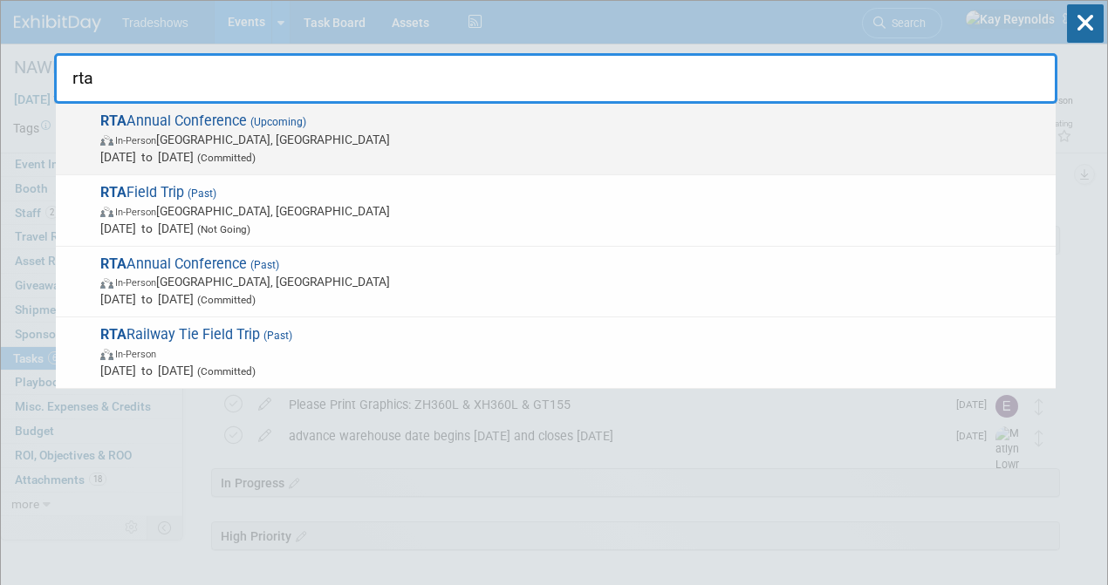
type input "rta"
click at [186, 122] on span "RTA Annual Conference (Upcoming) In-Person San Antonio, TX Oct 20, 2025 to Oct …" at bounding box center [571, 139] width 952 height 53
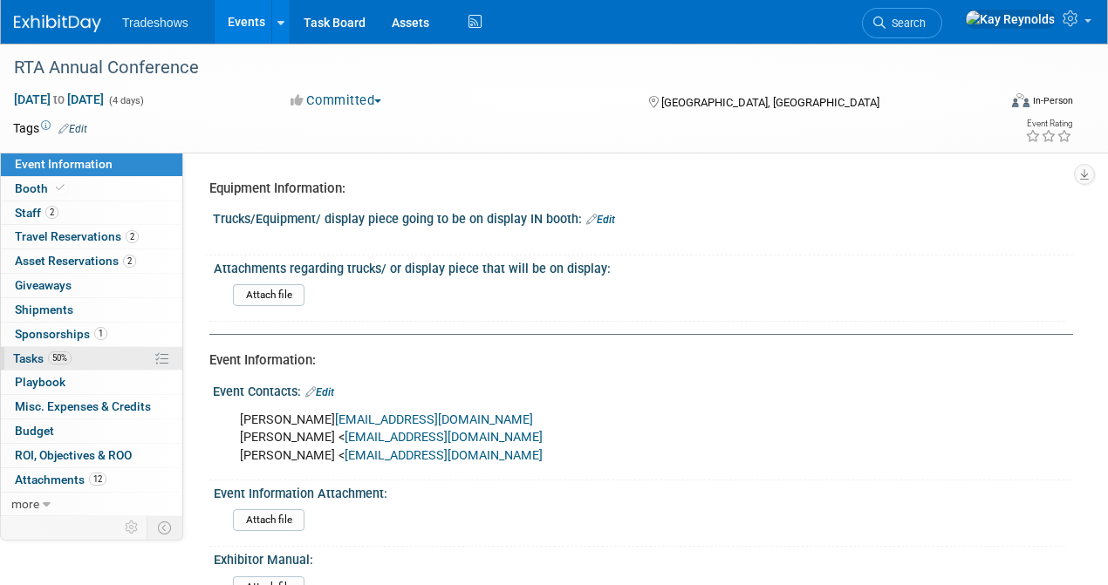
click at [124, 351] on link "50% Tasks 50%" at bounding box center [91, 359] width 181 height 24
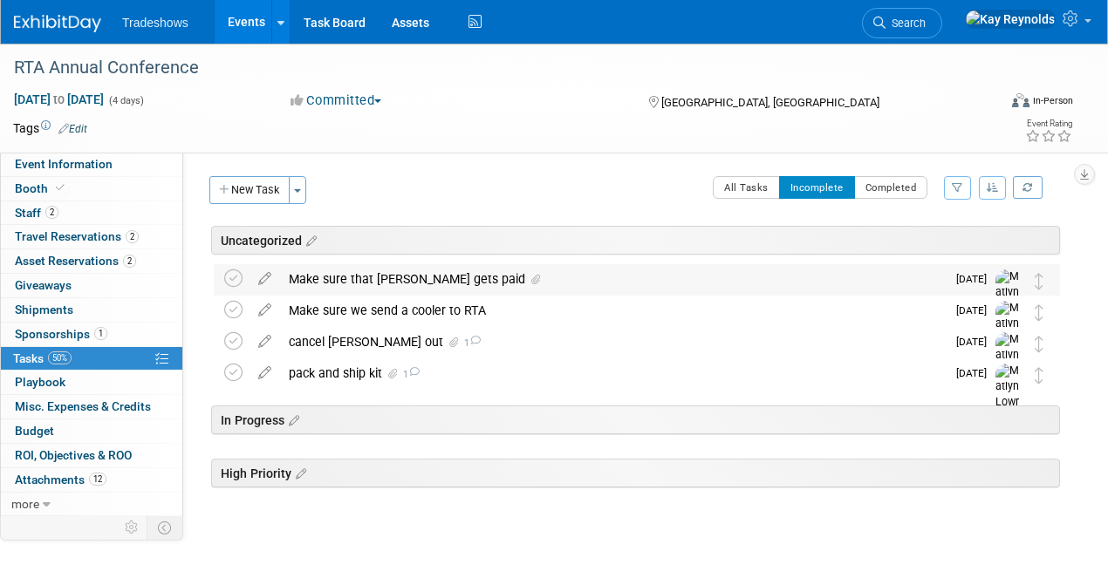
click at [316, 282] on div "Make sure that [PERSON_NAME] gets paid" at bounding box center [613, 279] width 666 height 30
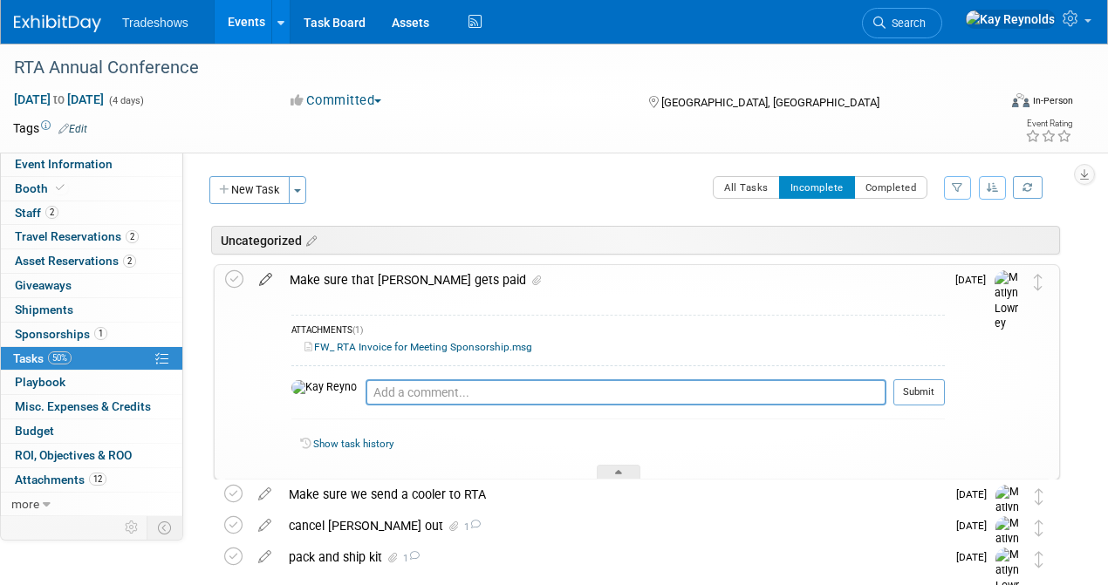
click at [265, 276] on icon at bounding box center [265, 276] width 31 height 22
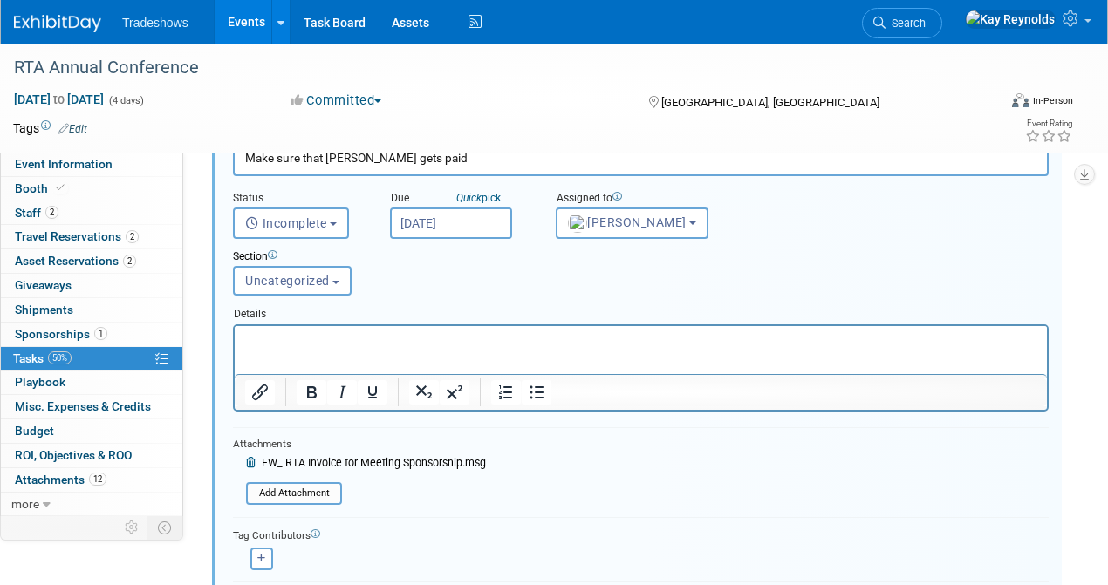
scroll to position [182, 0]
